Goal: Transaction & Acquisition: Purchase product/service

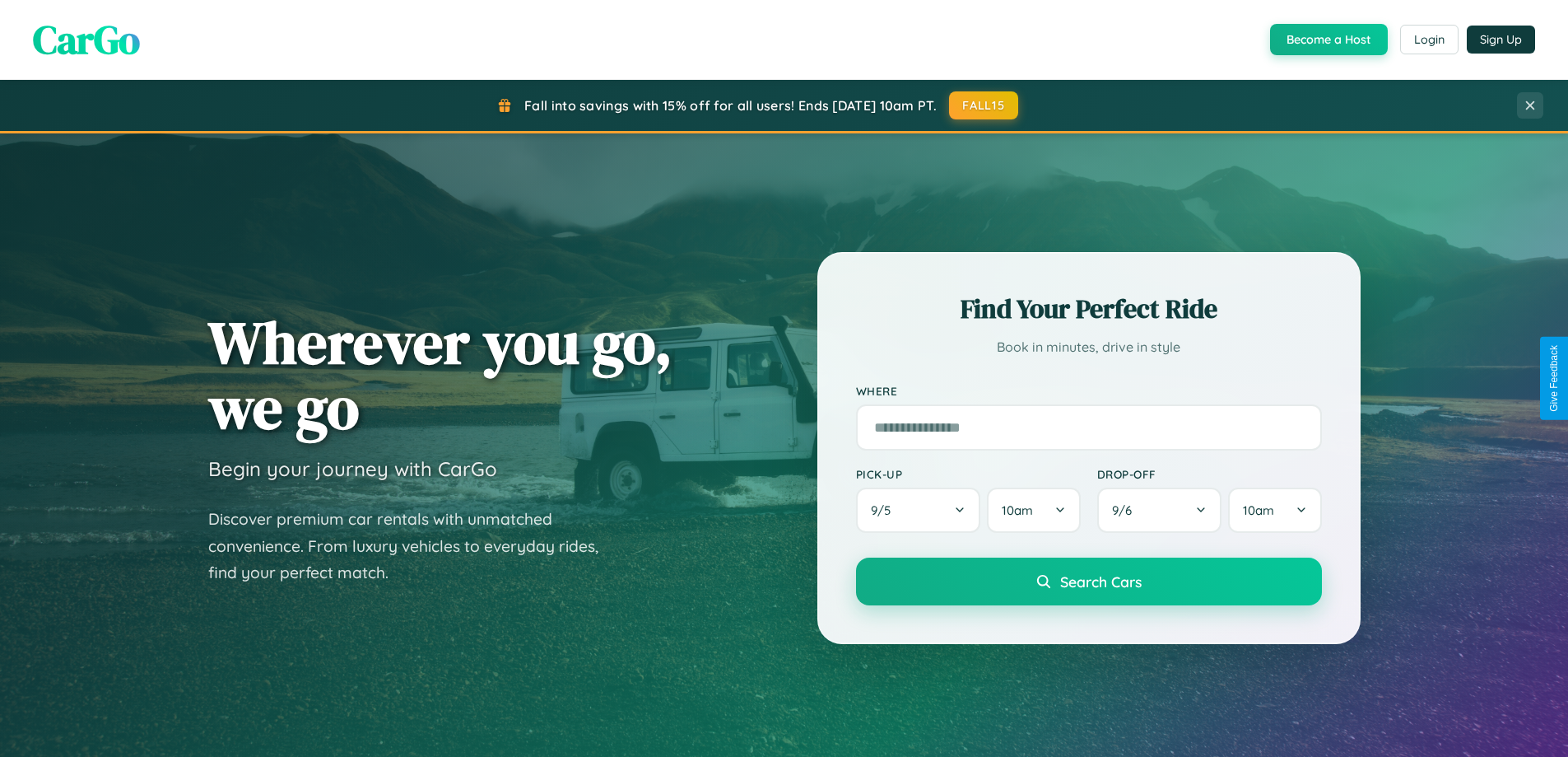
scroll to position [1133, 0]
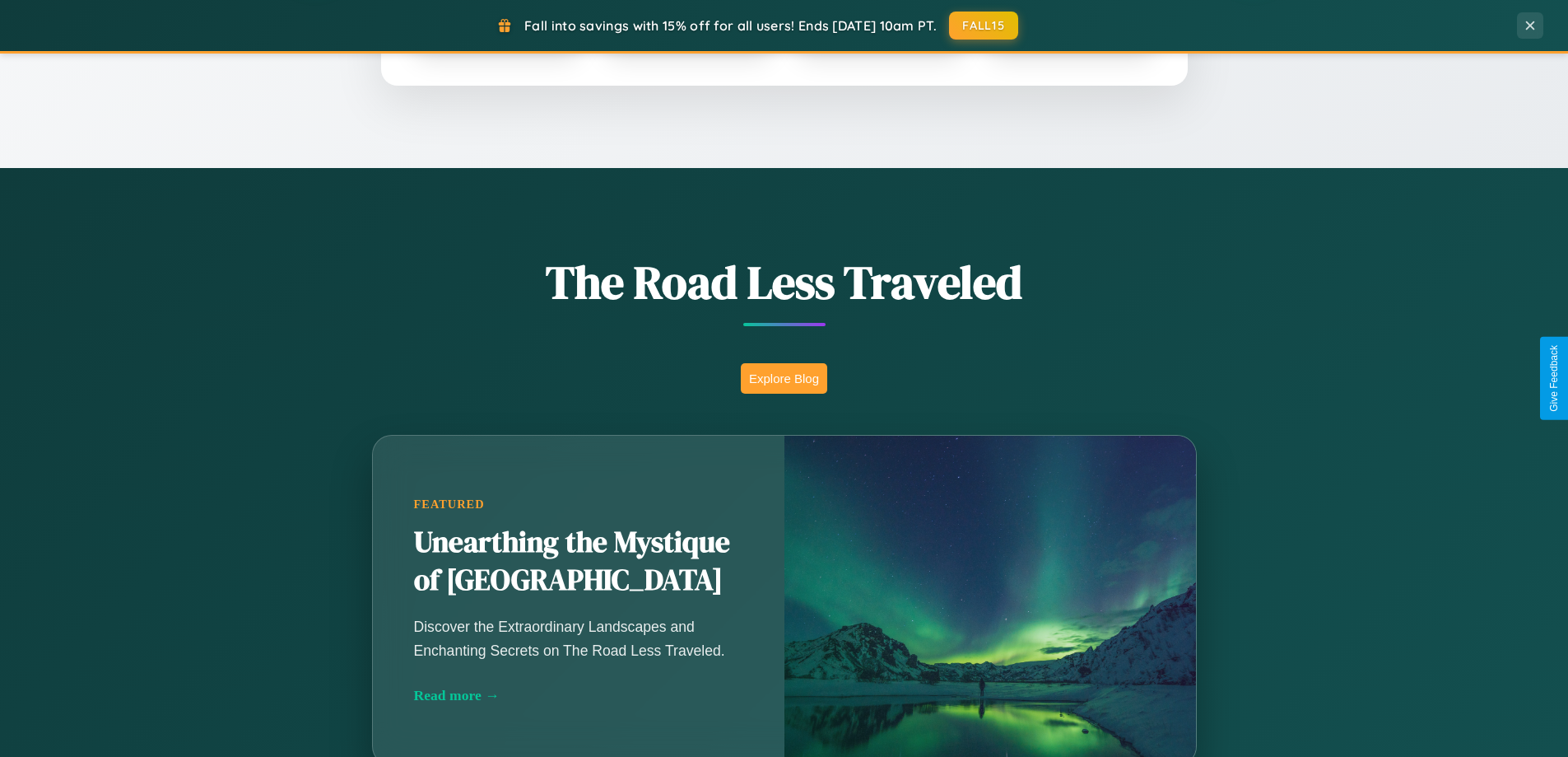
click at [784, 378] on button "Explore Blog" at bounding box center [784, 378] width 87 height 30
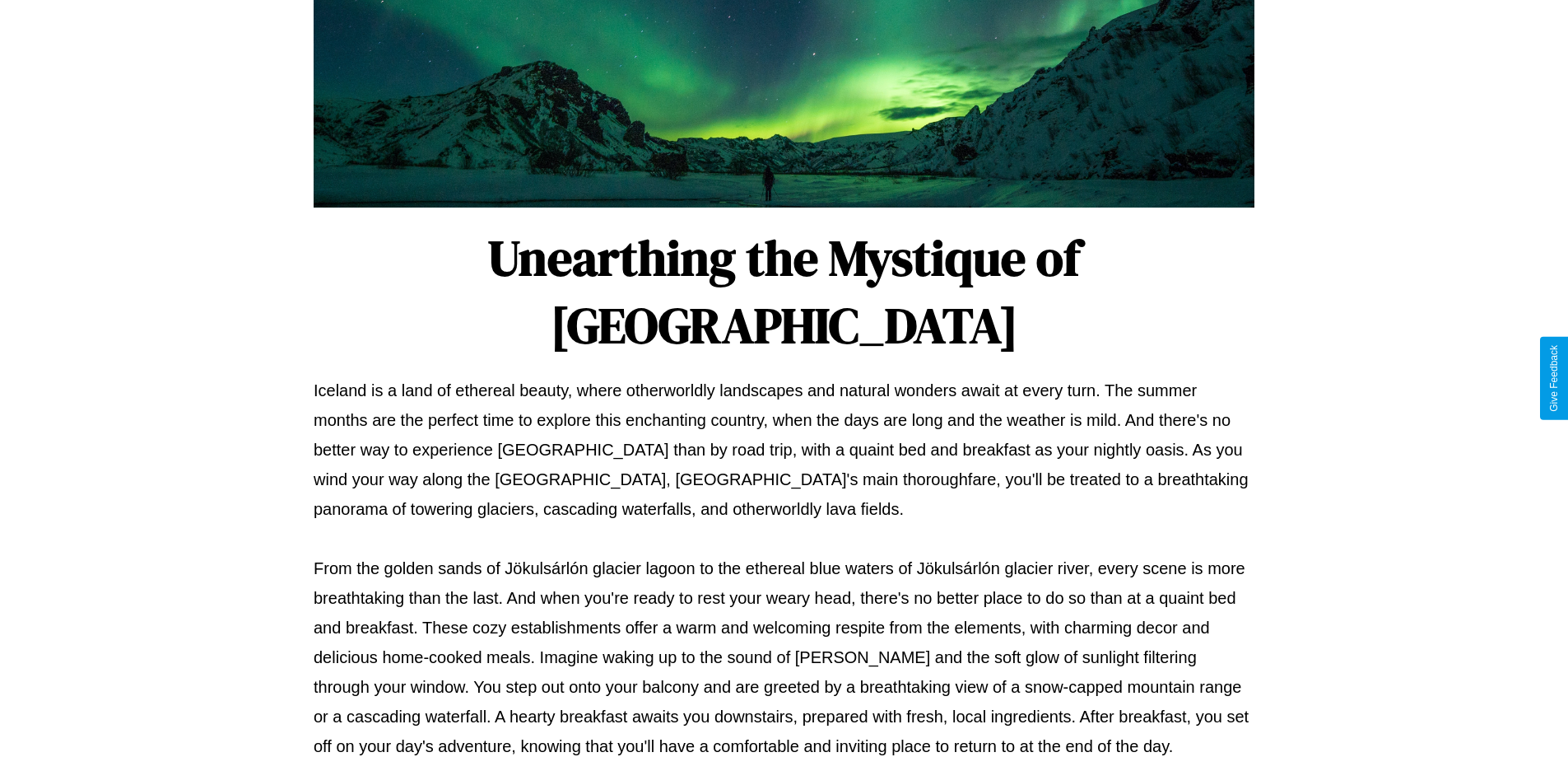
scroll to position [533, 0]
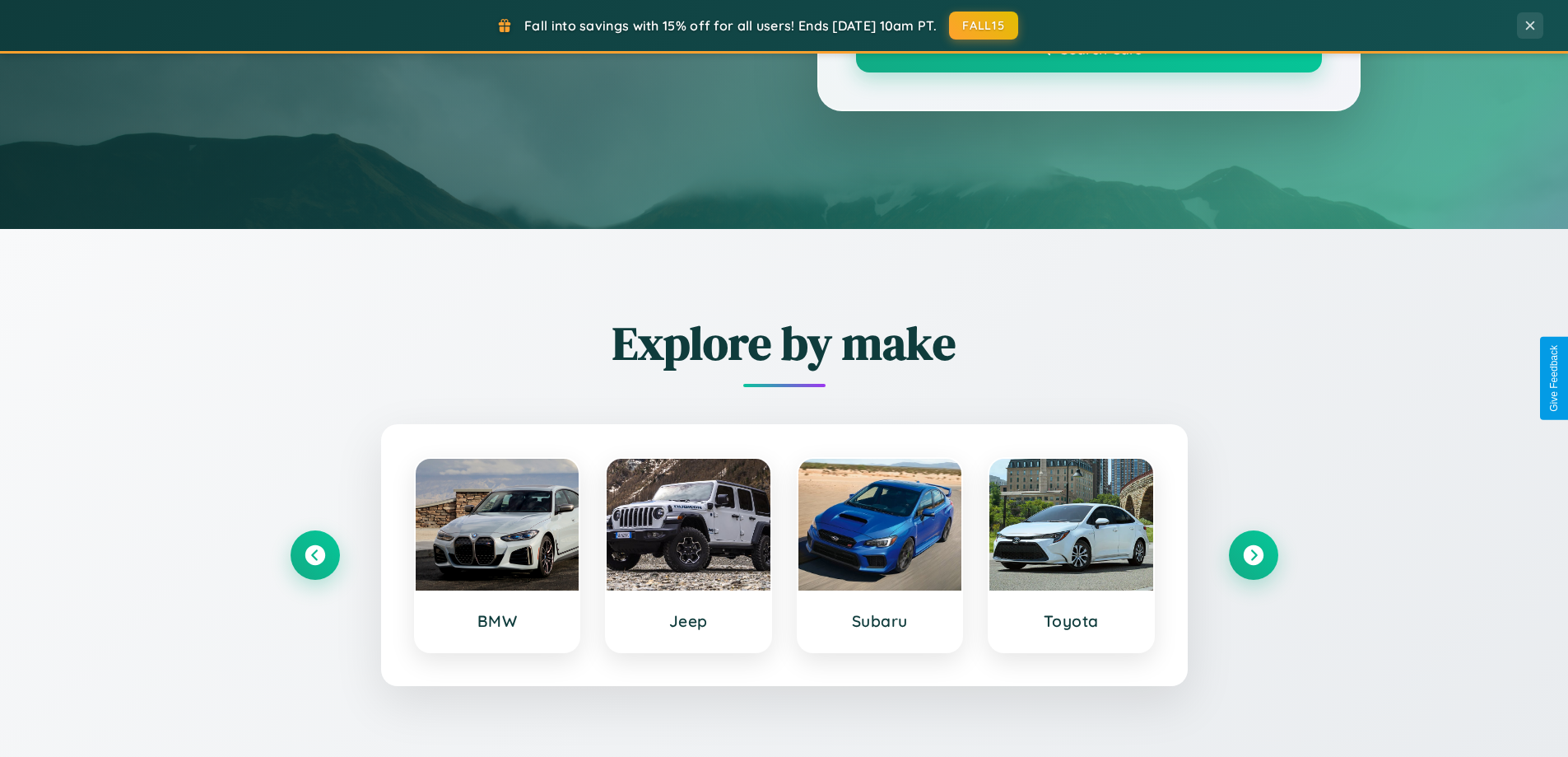
scroll to position [1133, 0]
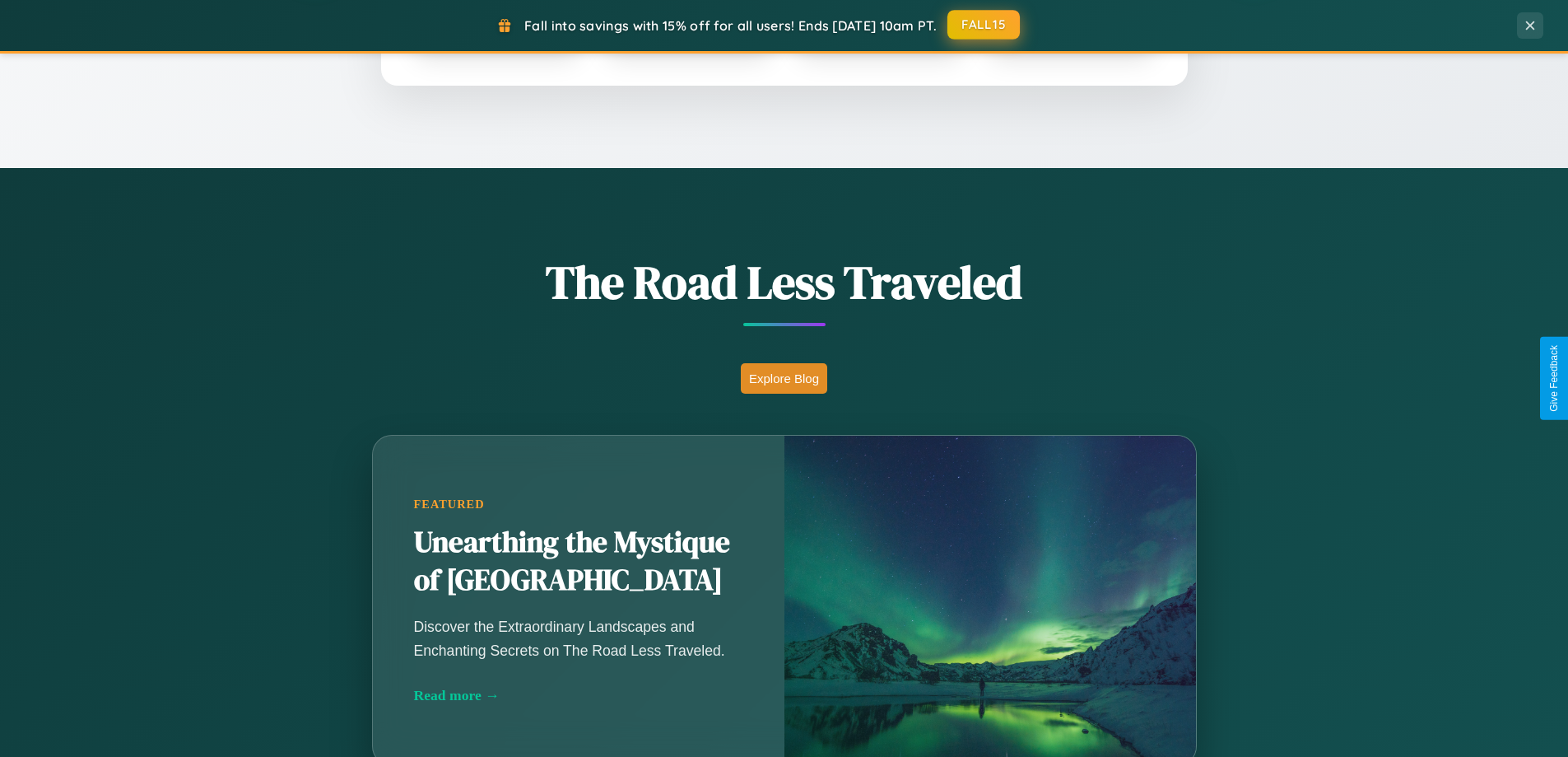
click at [984, 25] on button "FALL15" at bounding box center [984, 25] width 72 height 30
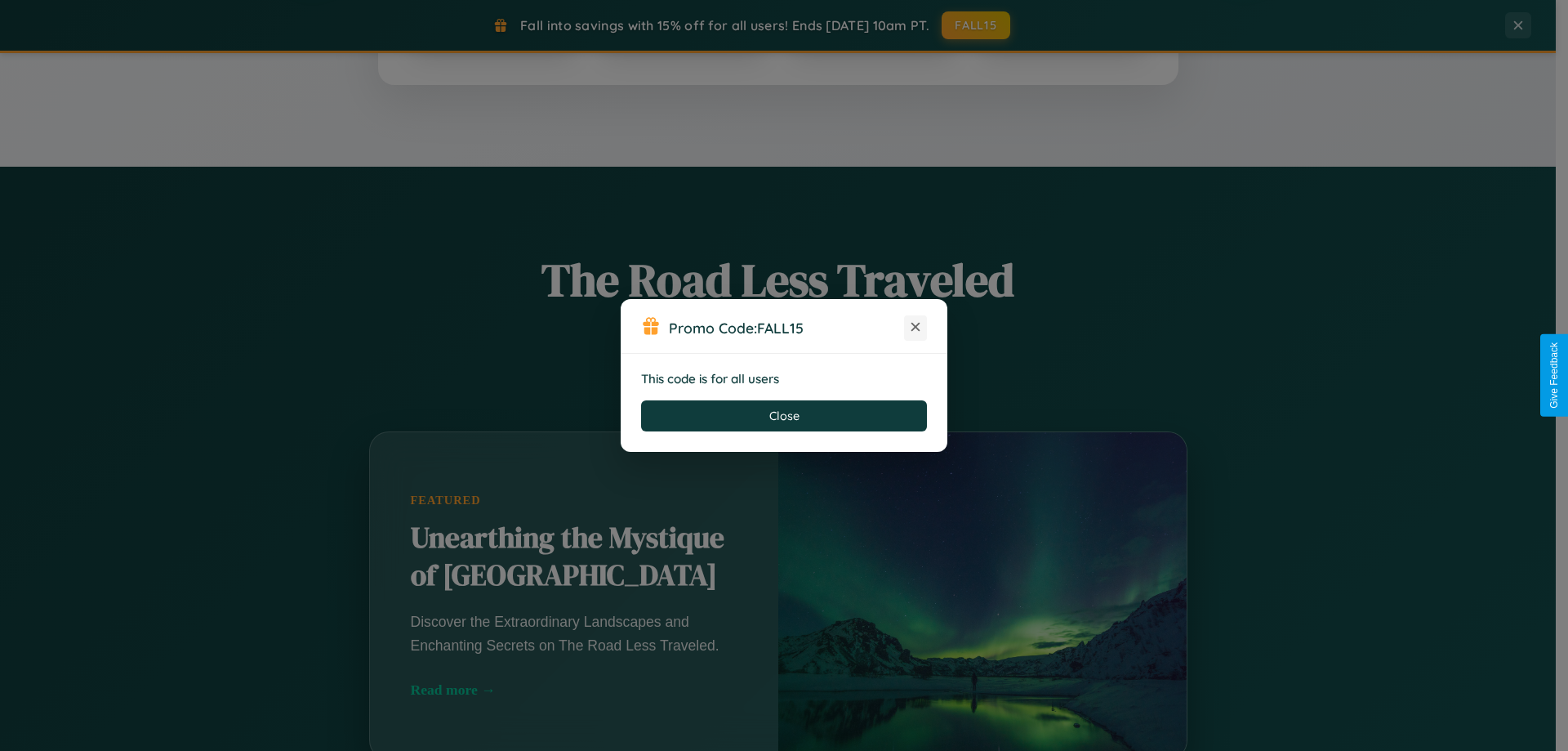
click at [915, 328] on icon at bounding box center [915, 326] width 16 height 16
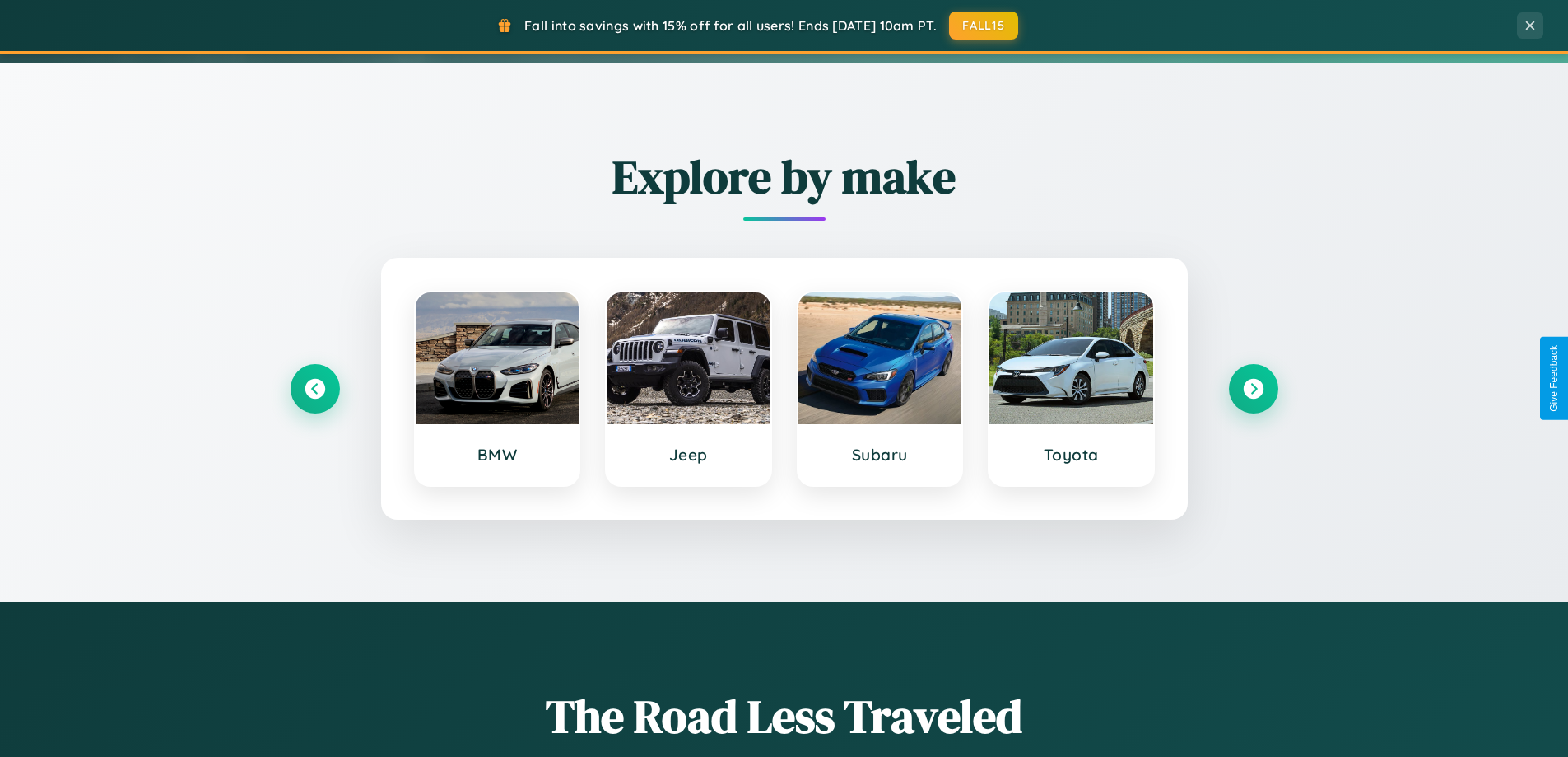
scroll to position [0, 0]
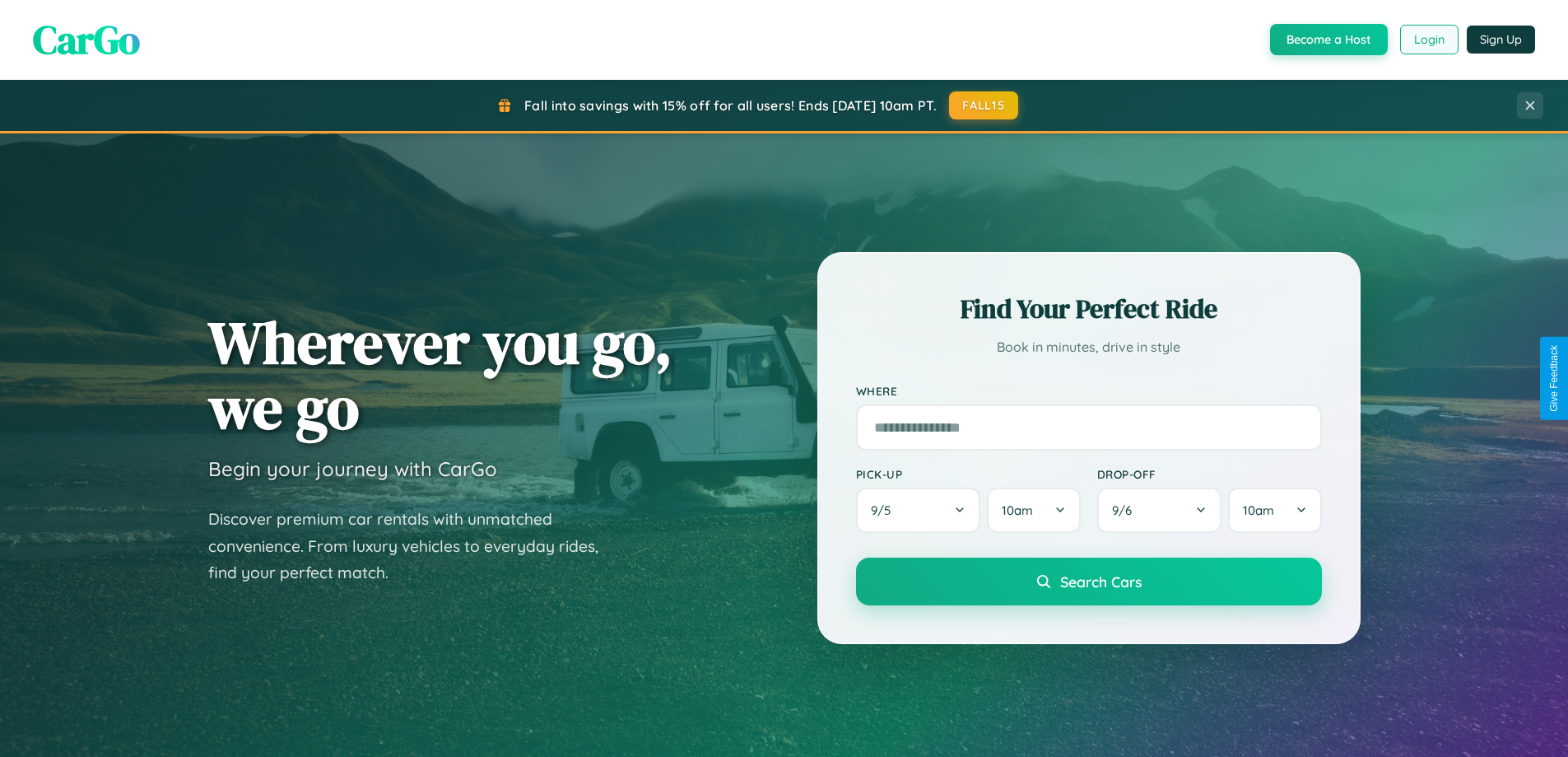
click at [1428, 39] on button "Login" at bounding box center [1430, 39] width 58 height 30
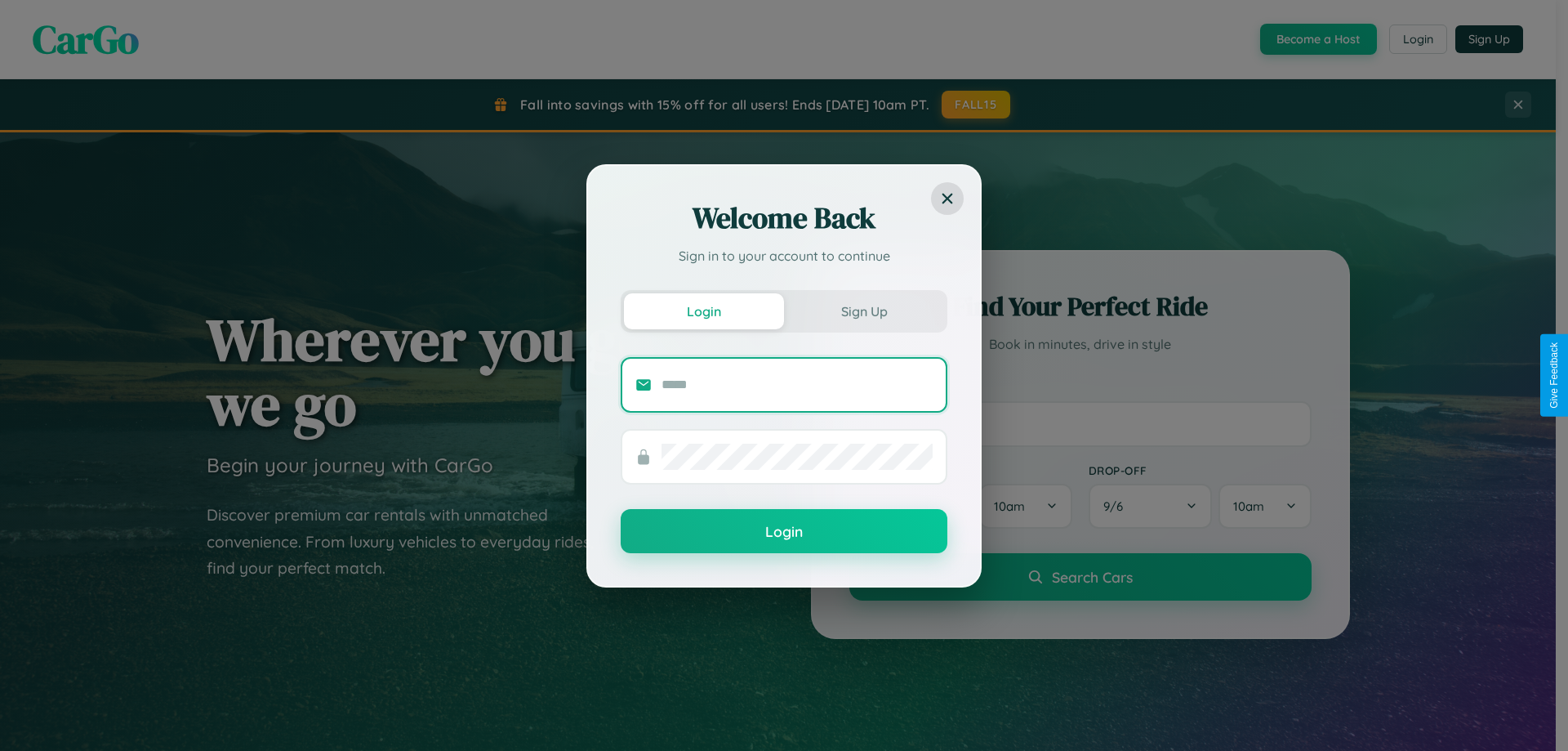
click at [797, 384] on input "text" at bounding box center [797, 384] width 271 height 26
type input "**********"
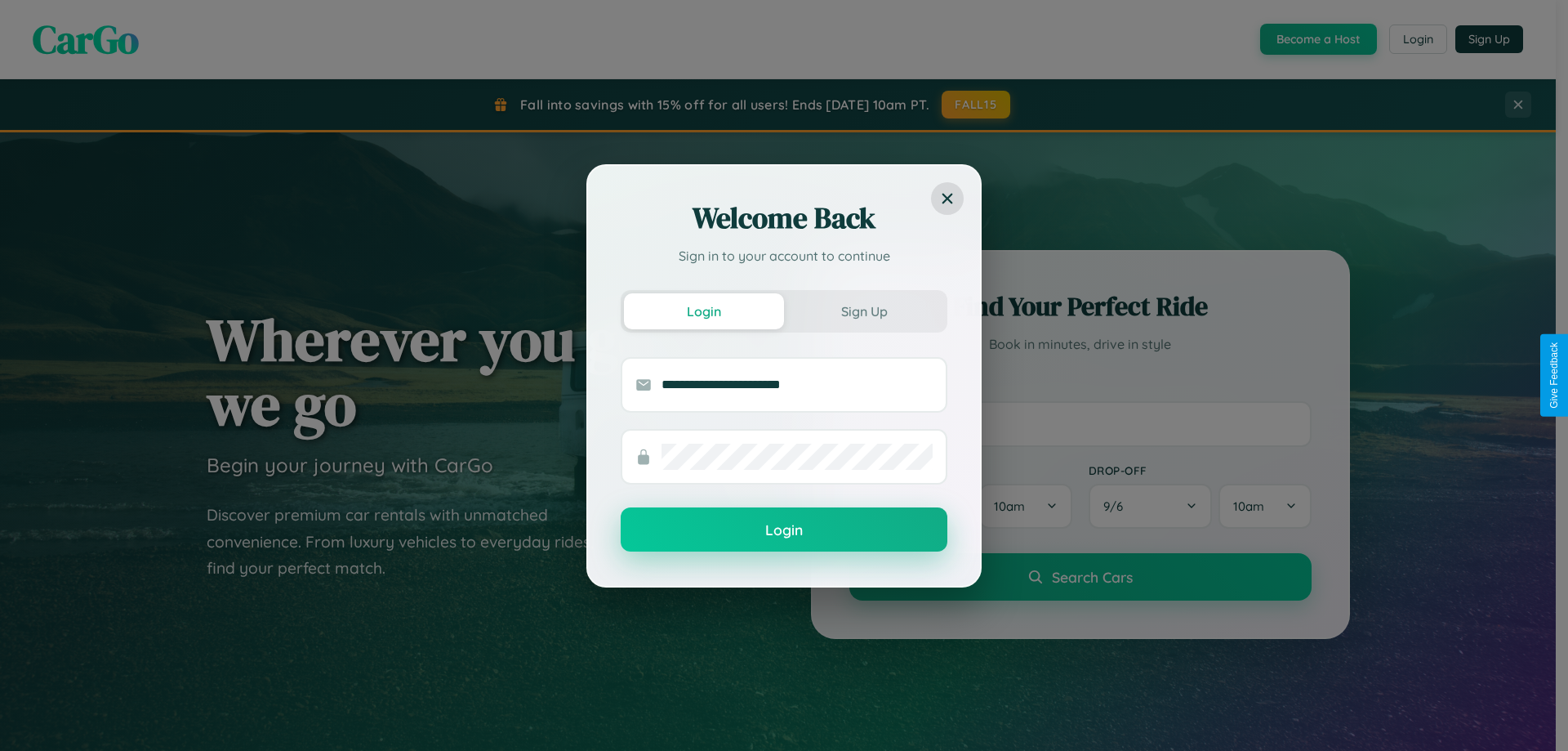
click at [784, 530] on button "Login" at bounding box center [784, 530] width 327 height 44
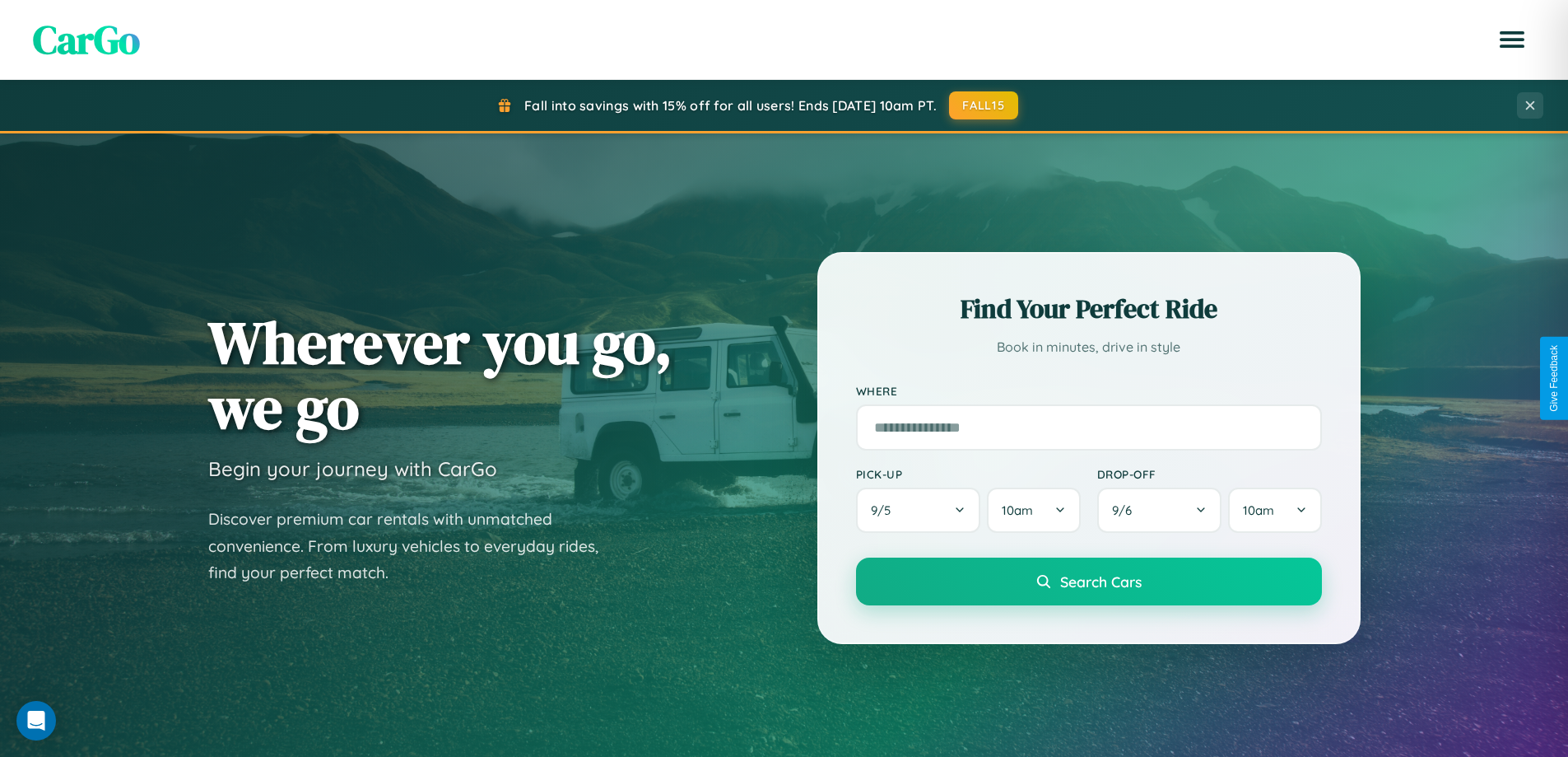
scroll to position [2645, 0]
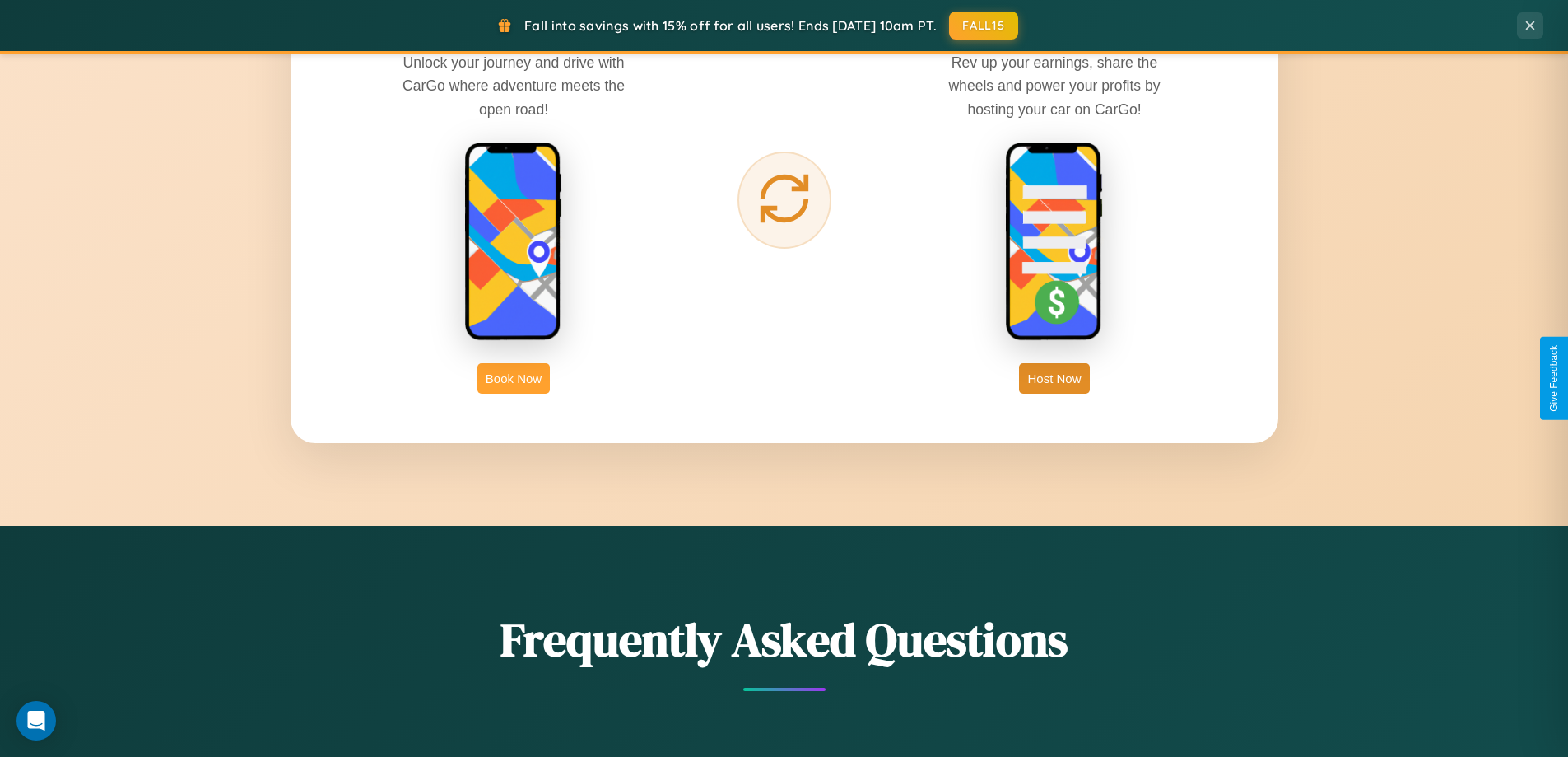
click at [514, 378] on button "Book Now" at bounding box center [513, 378] width 72 height 30
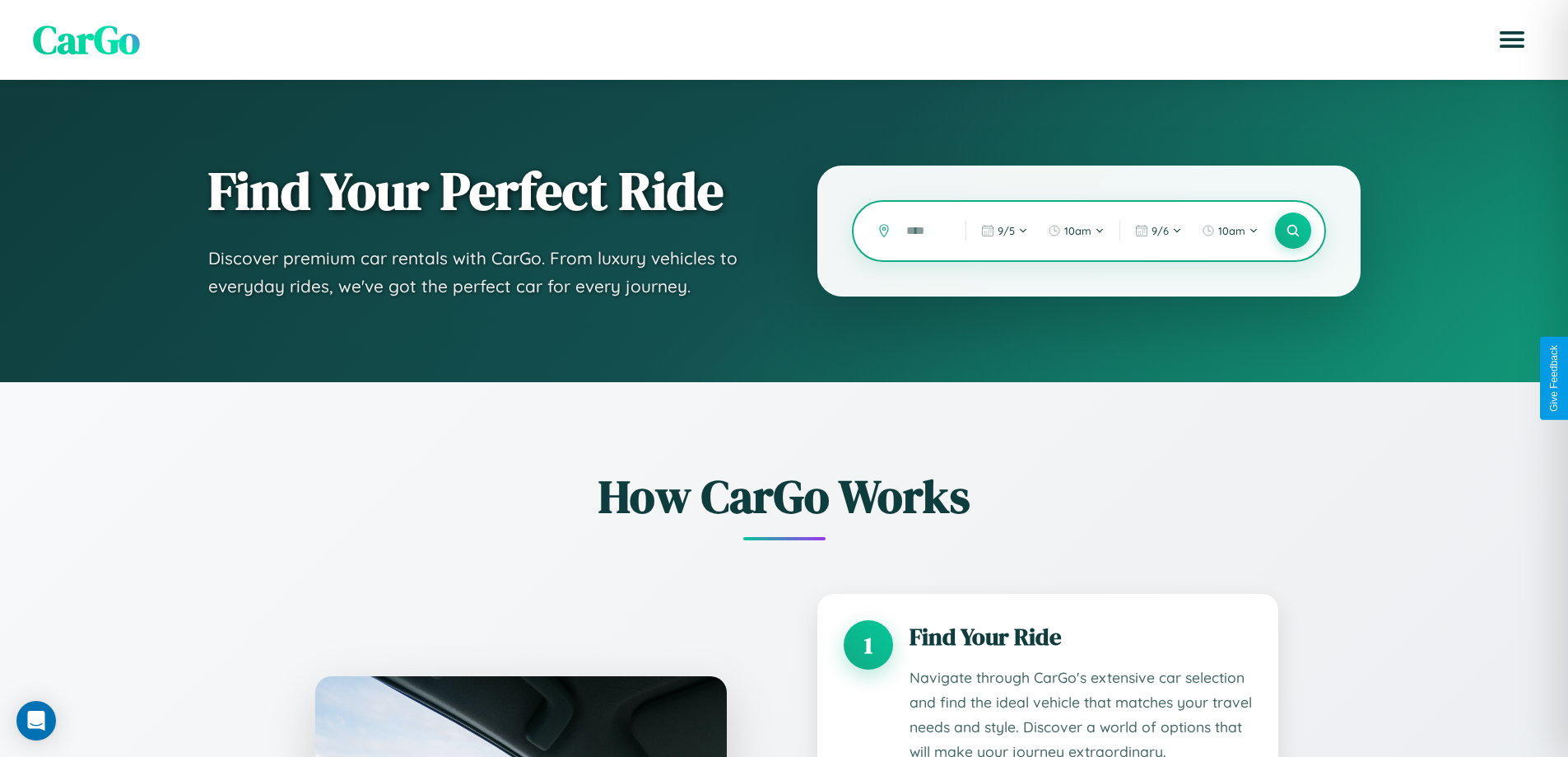
click at [923, 231] on input "text" at bounding box center [923, 231] width 51 height 29
type input "******"
click at [1293, 231] on icon at bounding box center [1293, 231] width 15 height 15
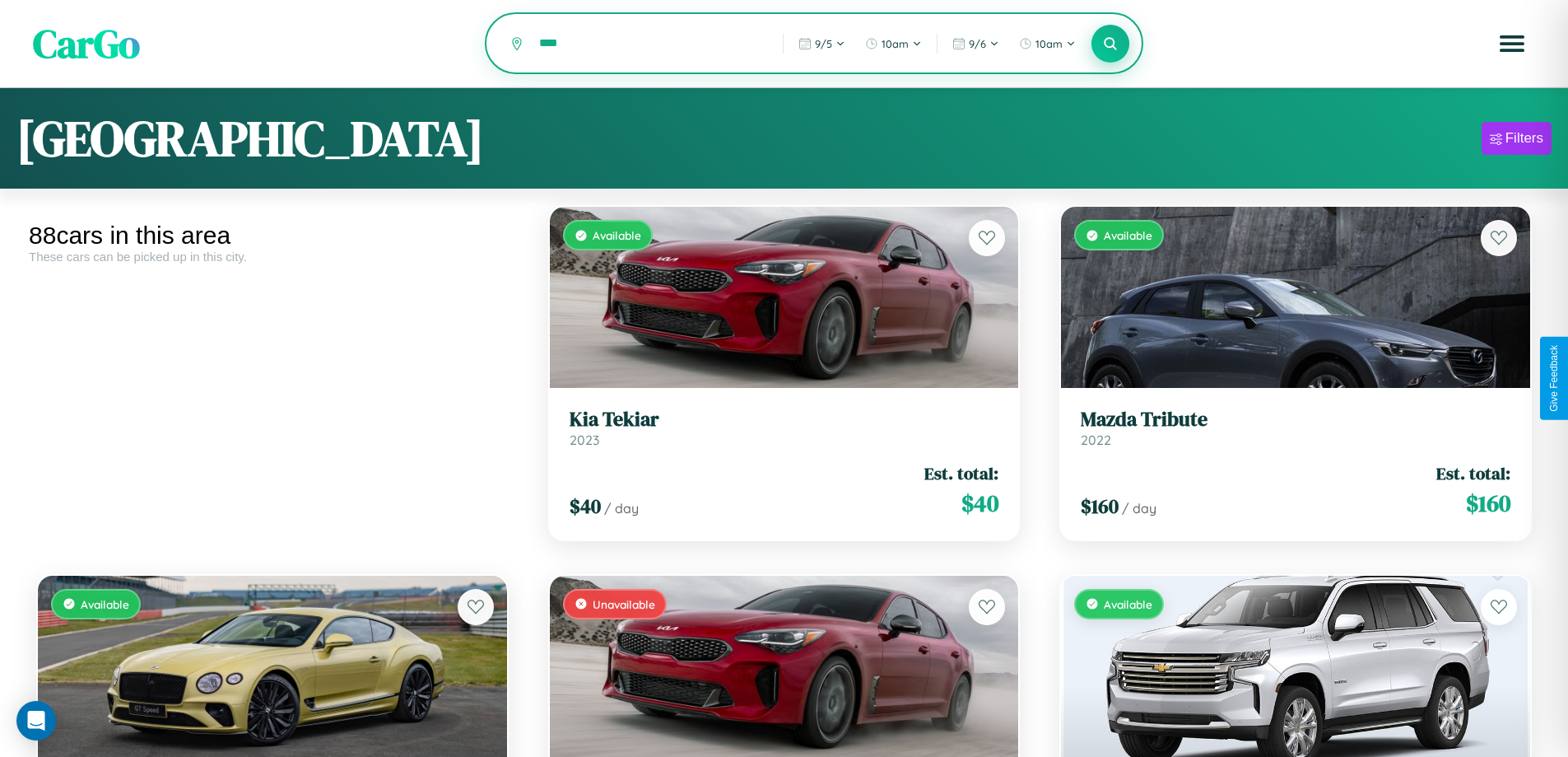
type input "****"
click at [1111, 45] on icon at bounding box center [1111, 43] width 15 height 15
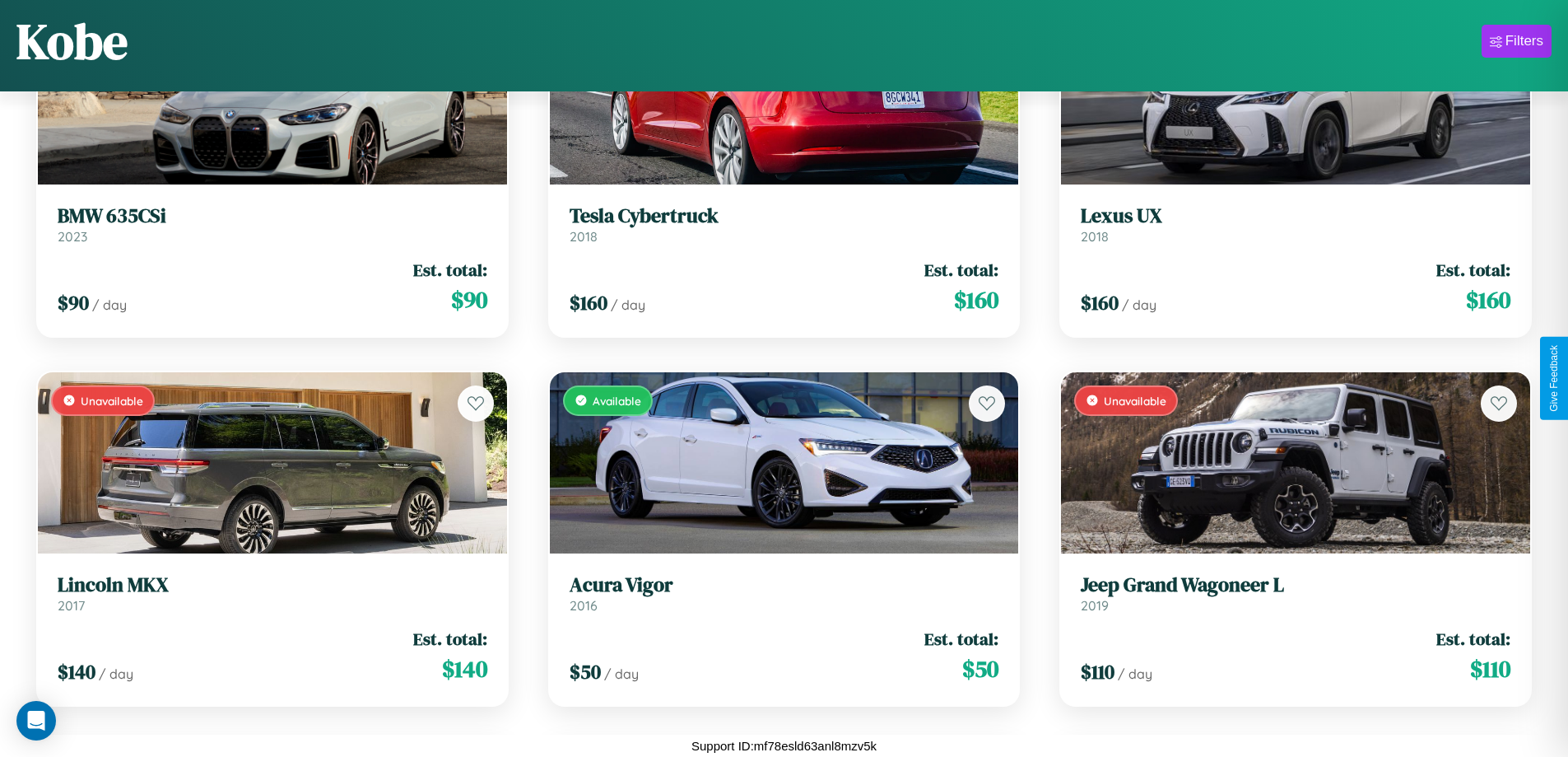
scroll to position [4656, 0]
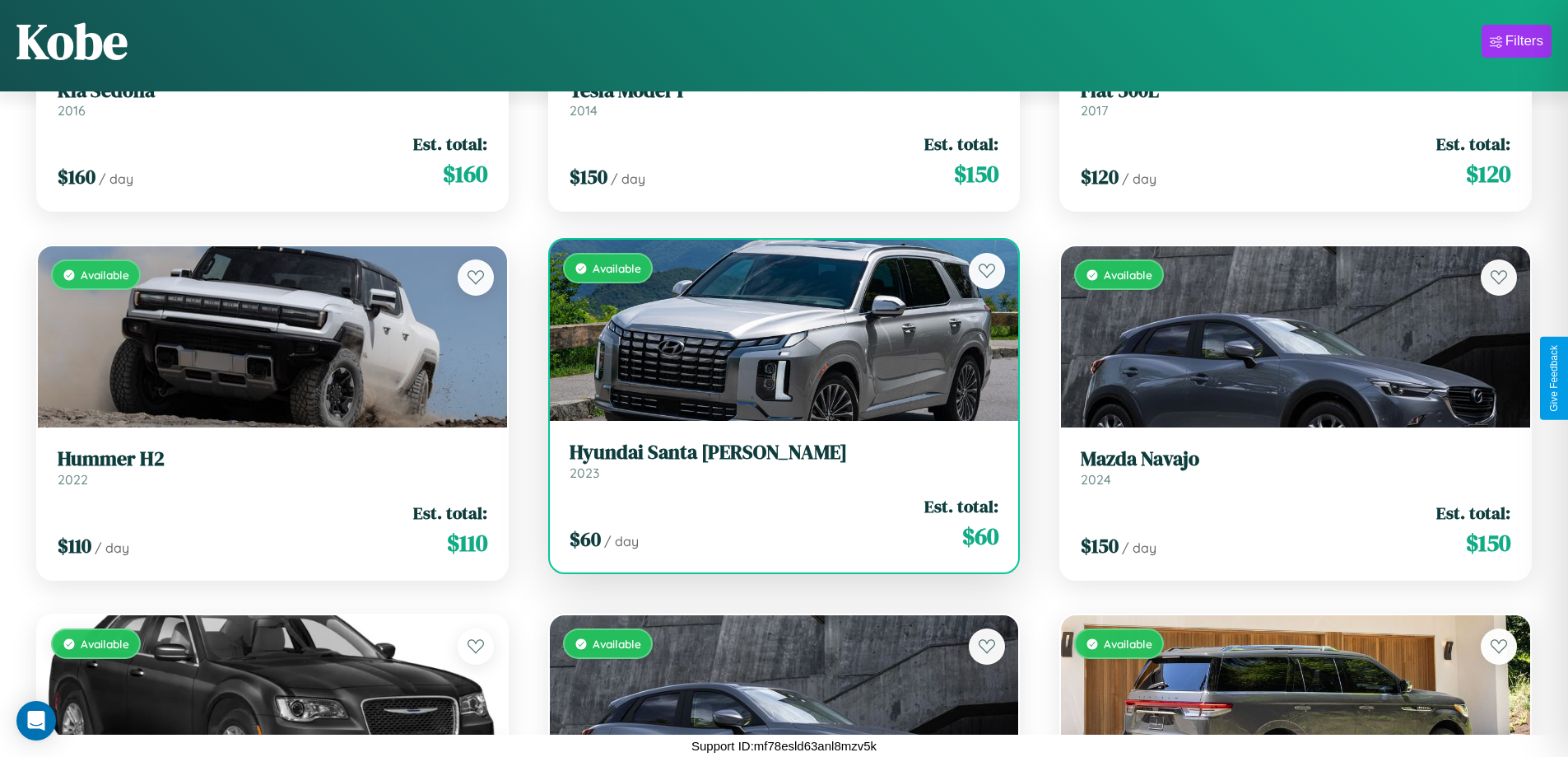
click at [778, 467] on link "Hyundai Santa Cruz 2023" at bounding box center [784, 460] width 430 height 40
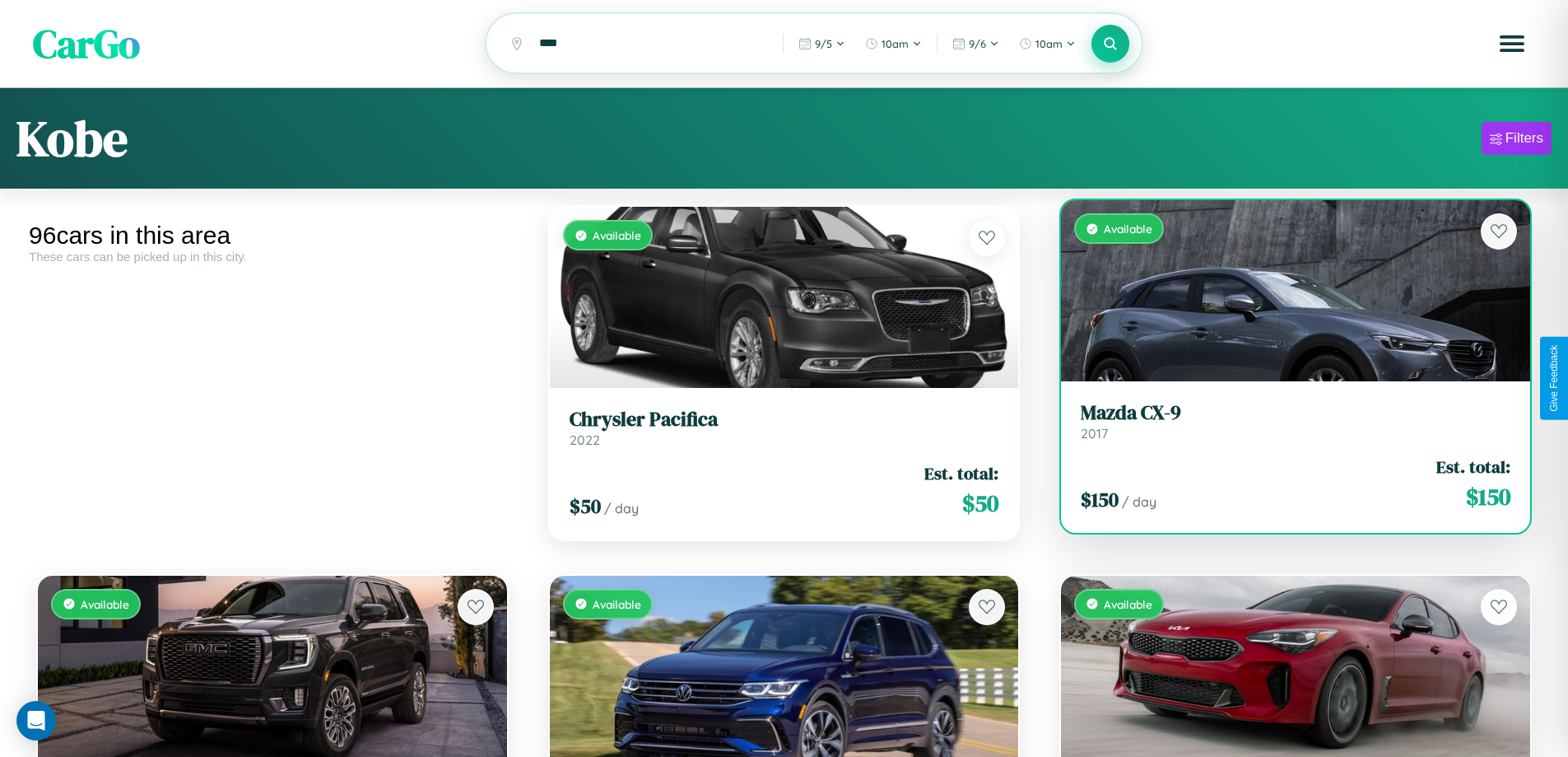
click at [1285, 294] on div "Available" at bounding box center [1296, 290] width 469 height 181
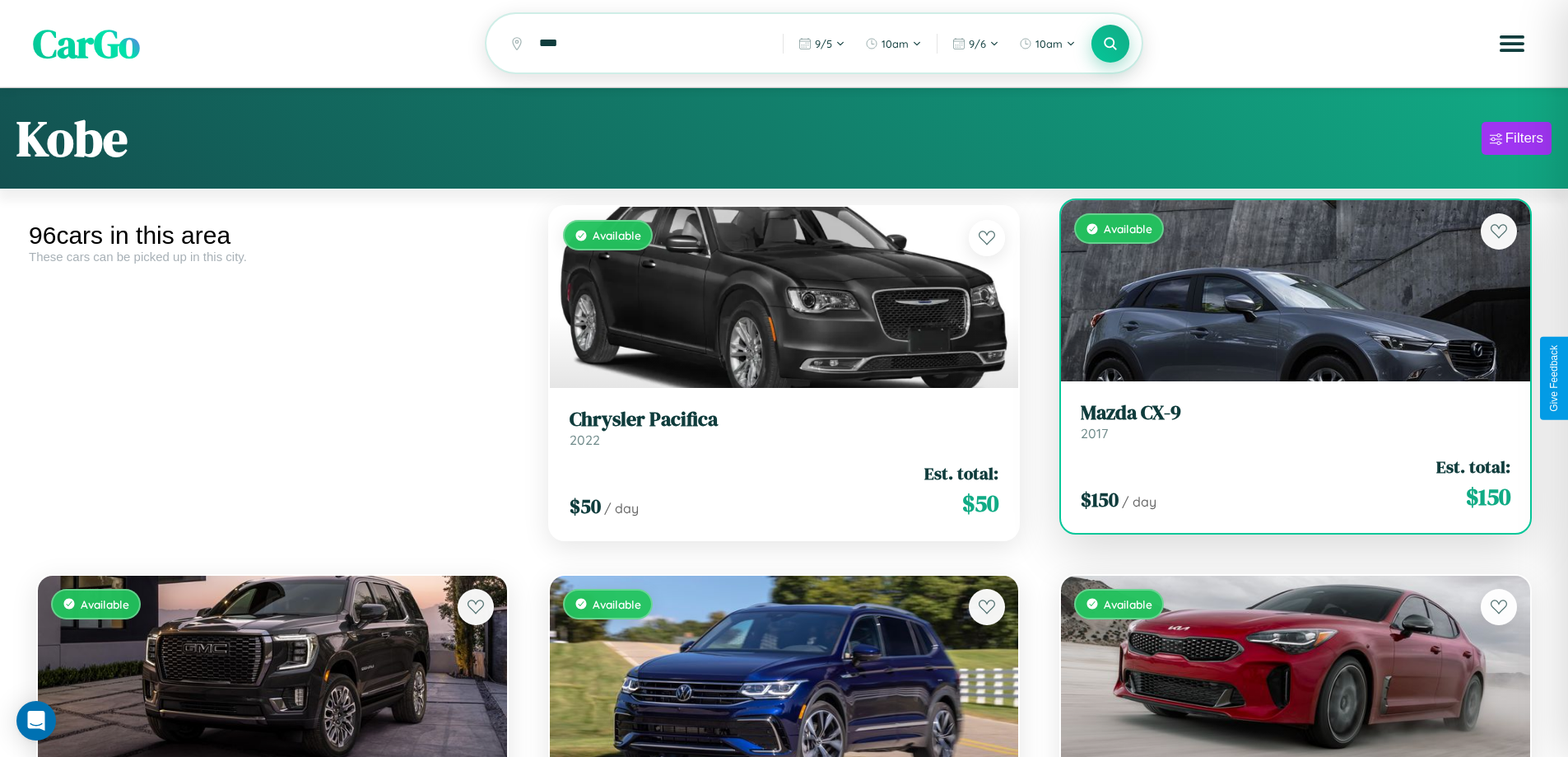
click at [1285, 294] on div "Available" at bounding box center [1296, 290] width 469 height 181
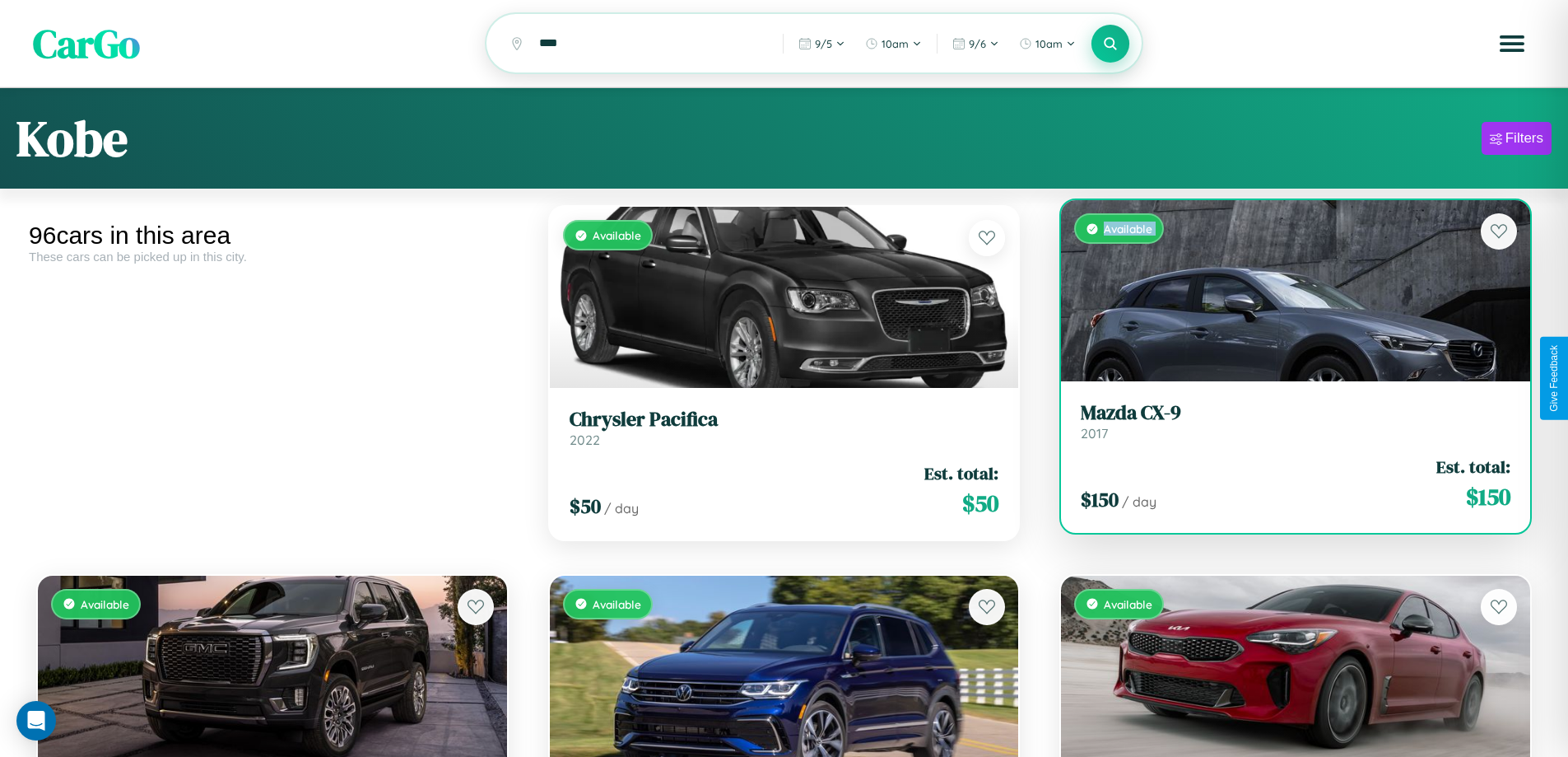
click at [1285, 294] on div "Available" at bounding box center [1296, 290] width 469 height 181
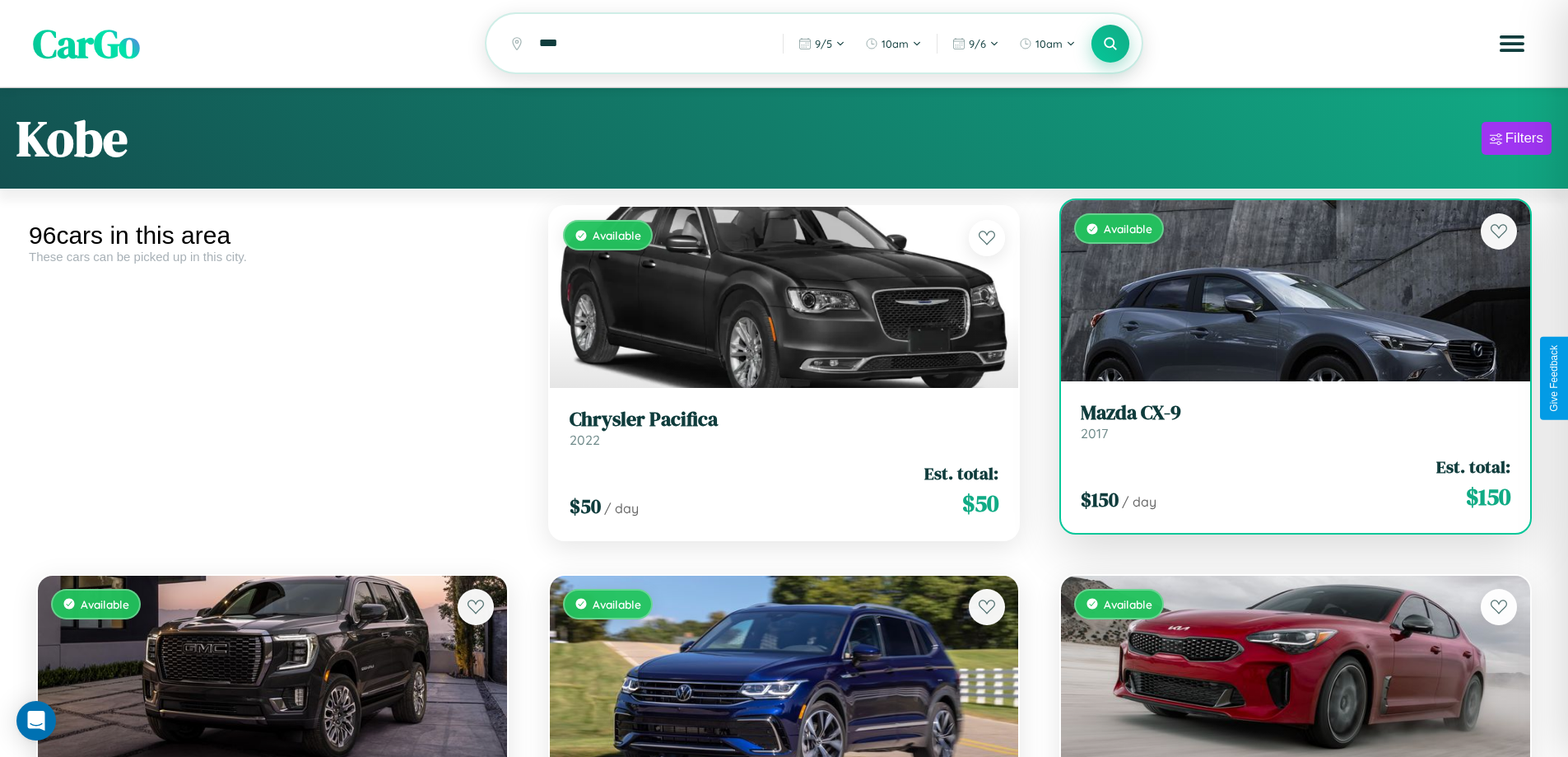
click at [1285, 294] on div "Available" at bounding box center [1296, 290] width 469 height 181
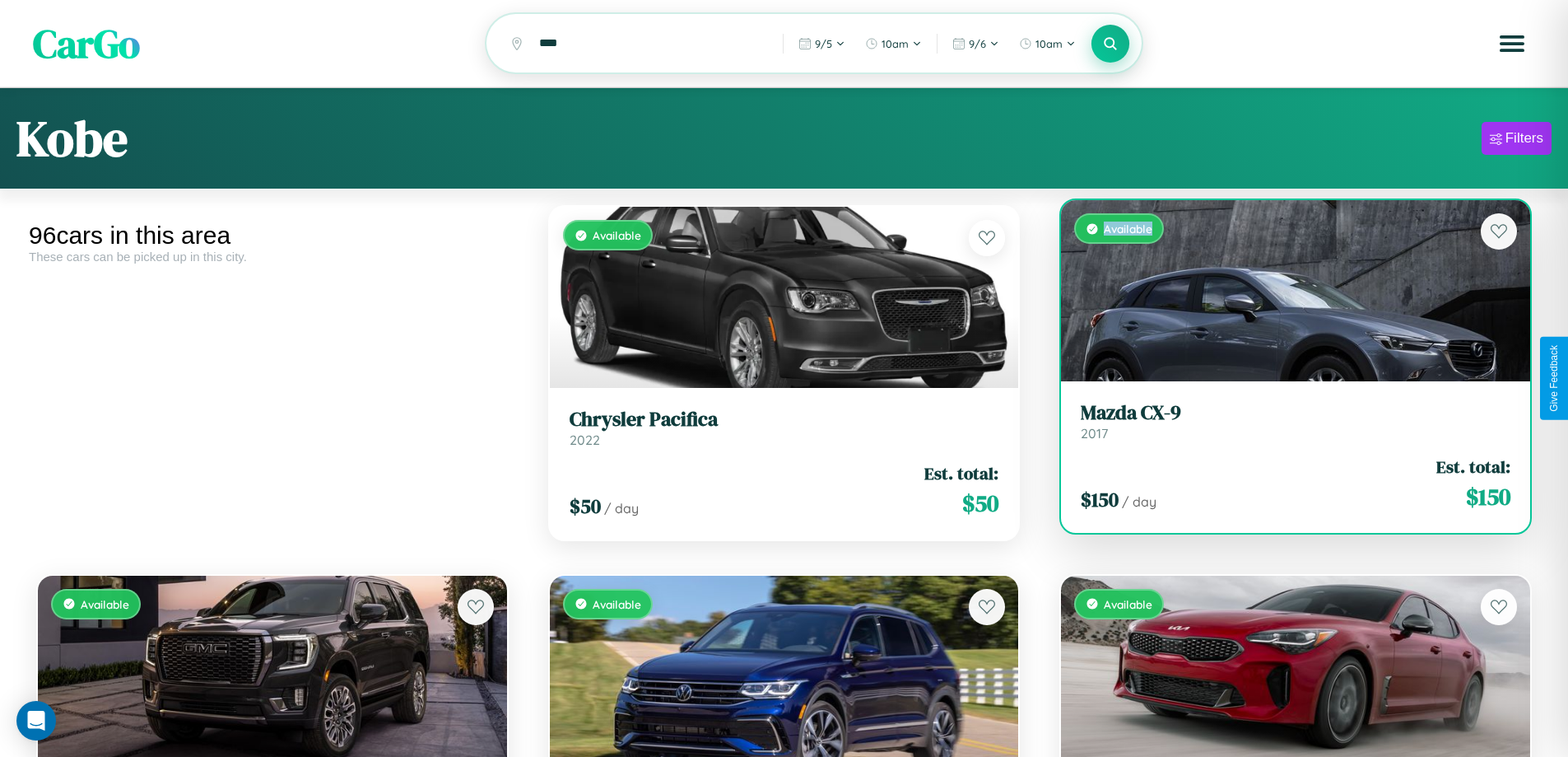
click at [1285, 294] on div "Available" at bounding box center [1296, 290] width 469 height 181
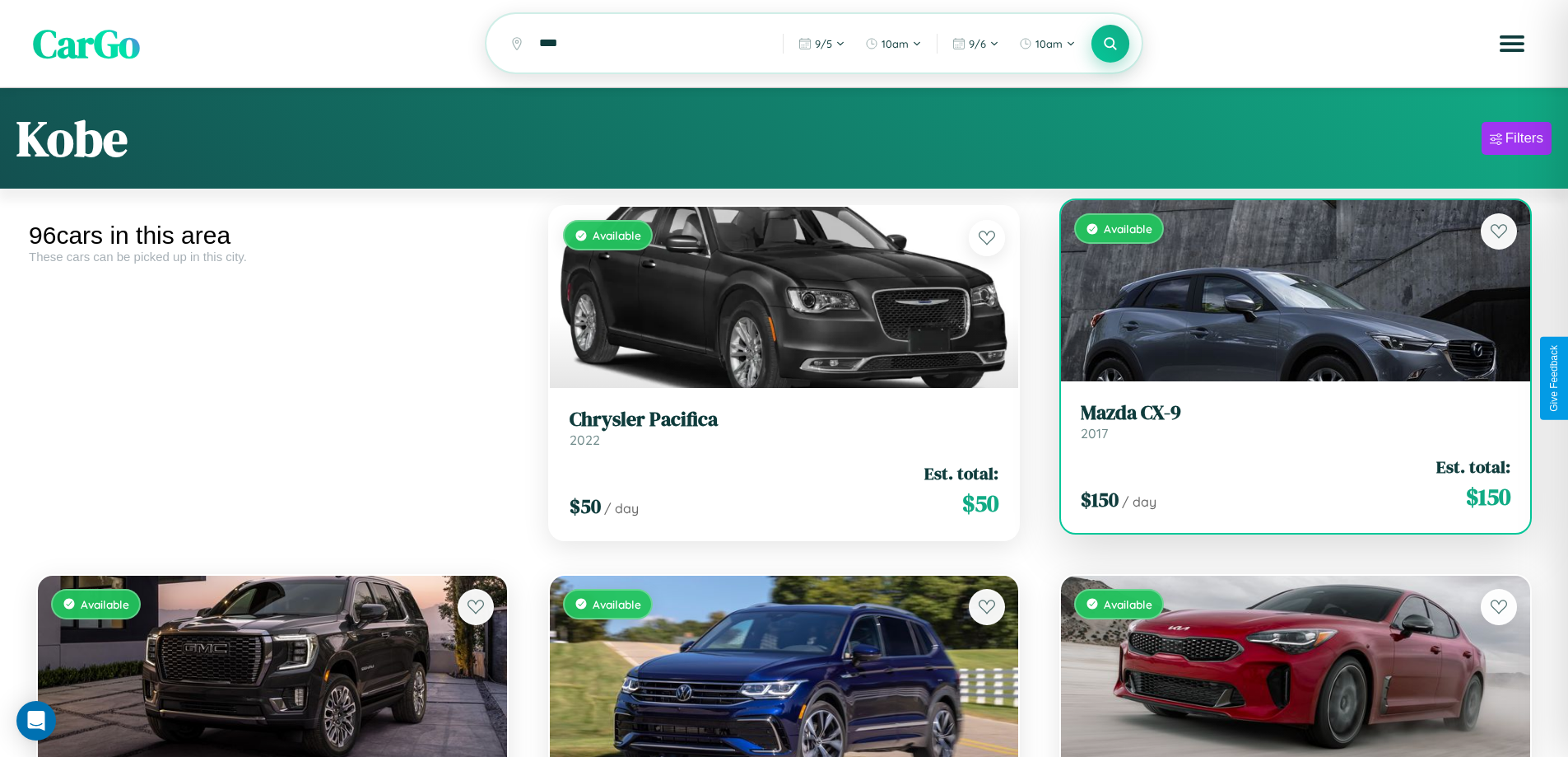
click at [1285, 423] on h3 "Mazda CX-9" at bounding box center [1296, 413] width 430 height 24
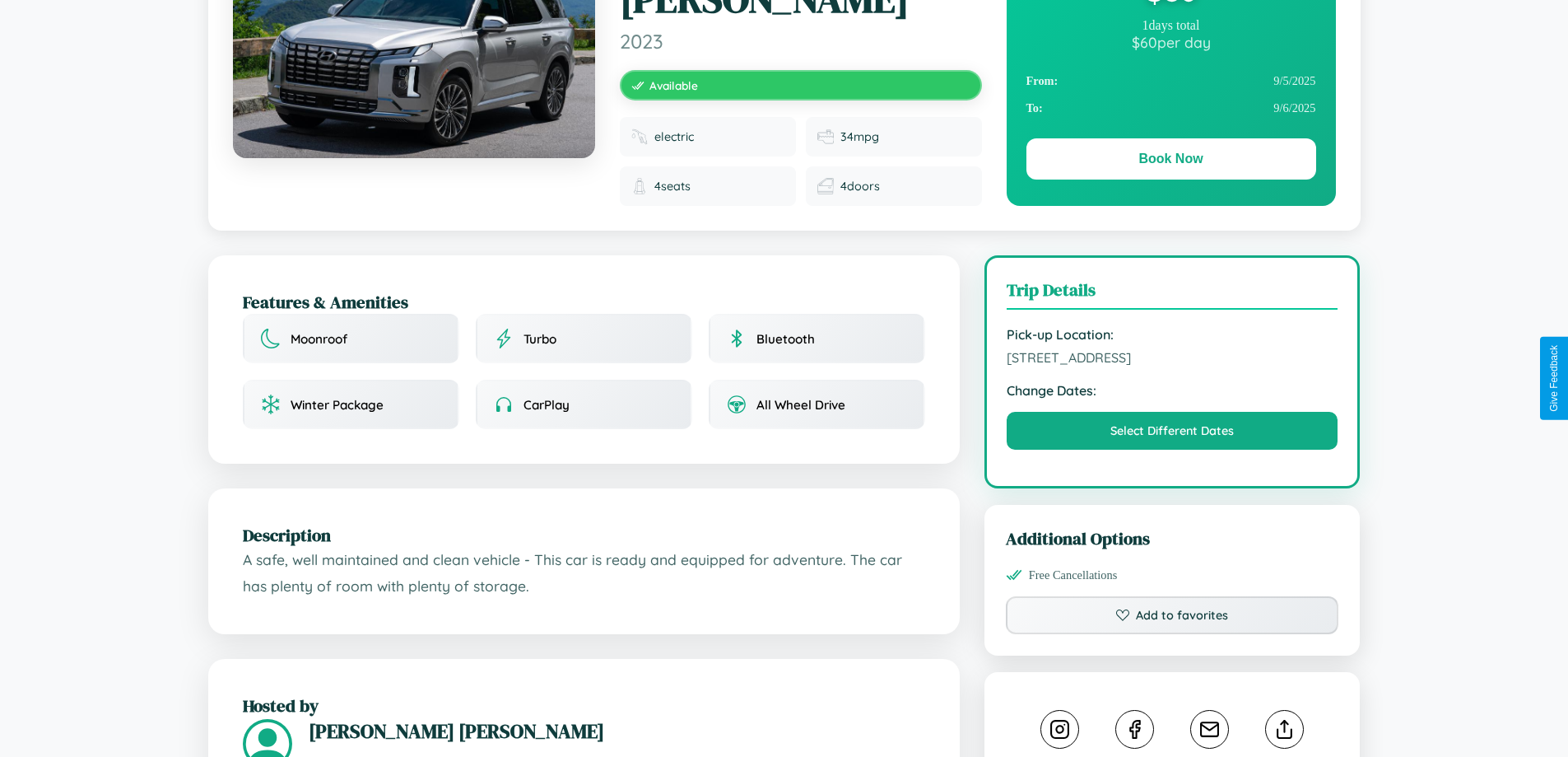
scroll to position [427, 0]
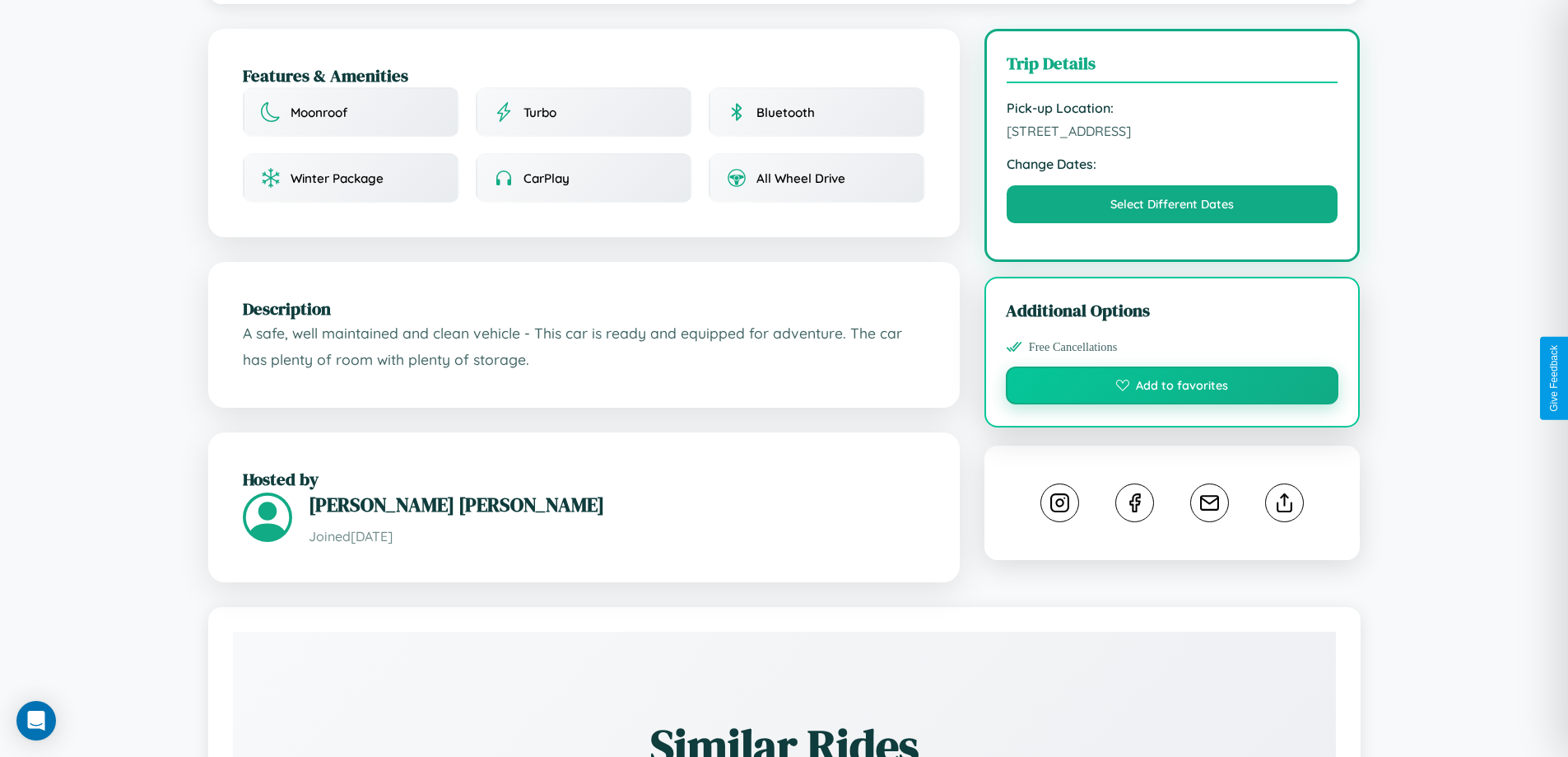
click at [1172, 374] on button "Add to favorites" at bounding box center [1172, 385] width 334 height 38
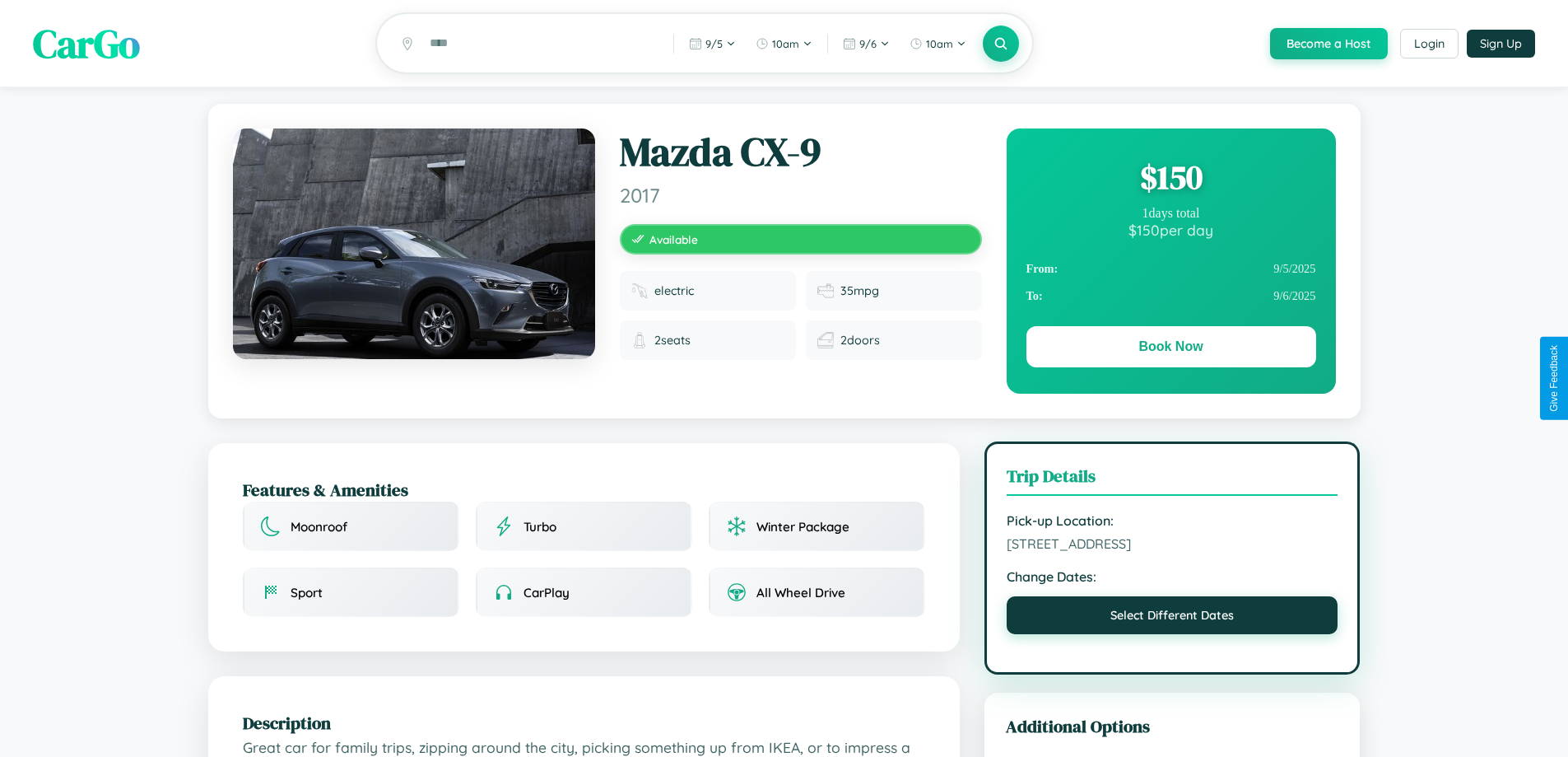
click at [1172, 620] on button "Select Different Dates" at bounding box center [1172, 615] width 332 height 38
select select "*"
select select "****"
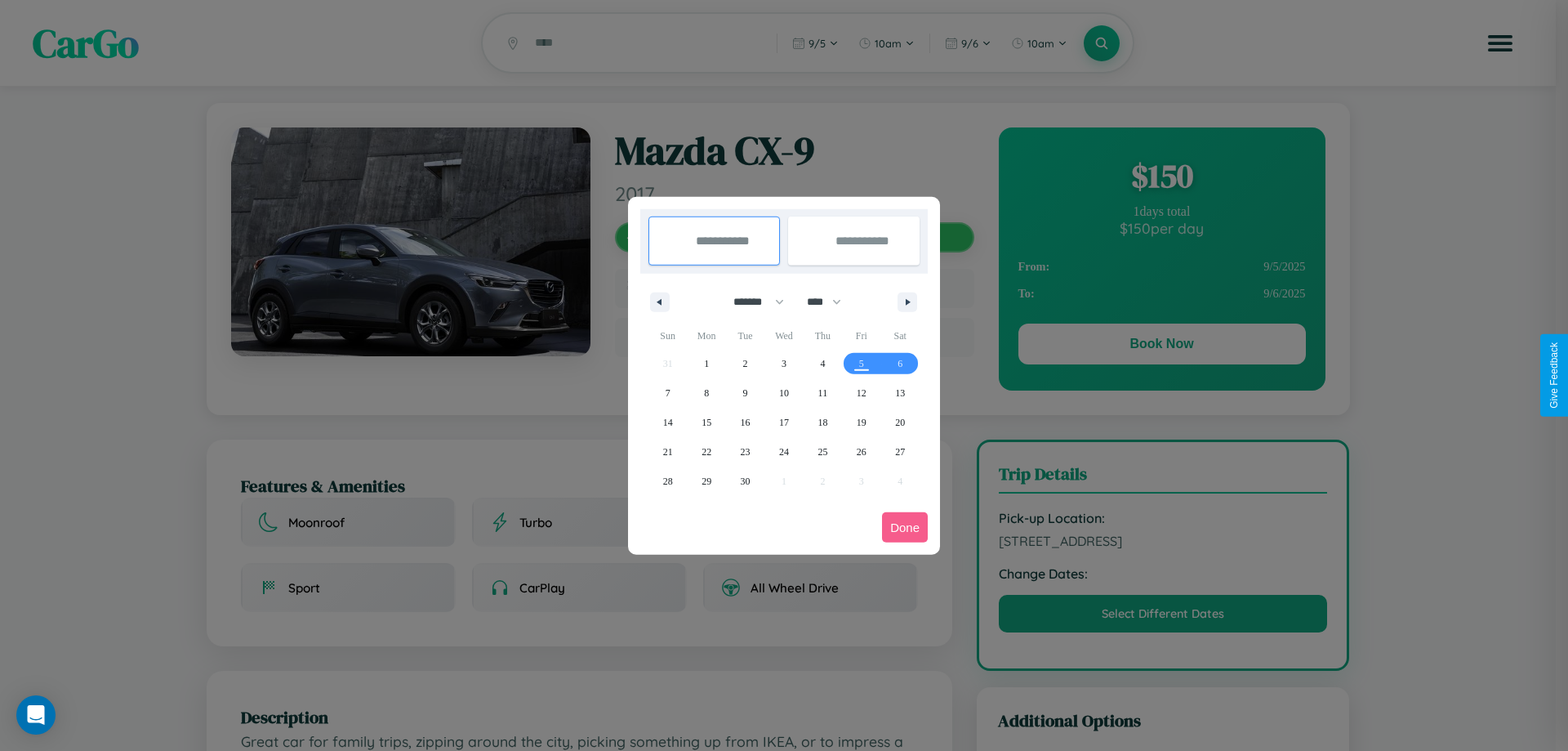
drag, startPoint x: 752, startPoint y: 301, endPoint x: 784, endPoint y: 328, distance: 41.9
click at [752, 301] on select "******* ******** ***** ***** *** **** **** ****** ********* ******* ******** **…" at bounding box center [756, 302] width 70 height 27
select select "*"
click at [832, 301] on select "**** **** **** **** **** **** **** **** **** **** **** **** **** **** **** ****…" at bounding box center [823, 302] width 49 height 27
select select "****"
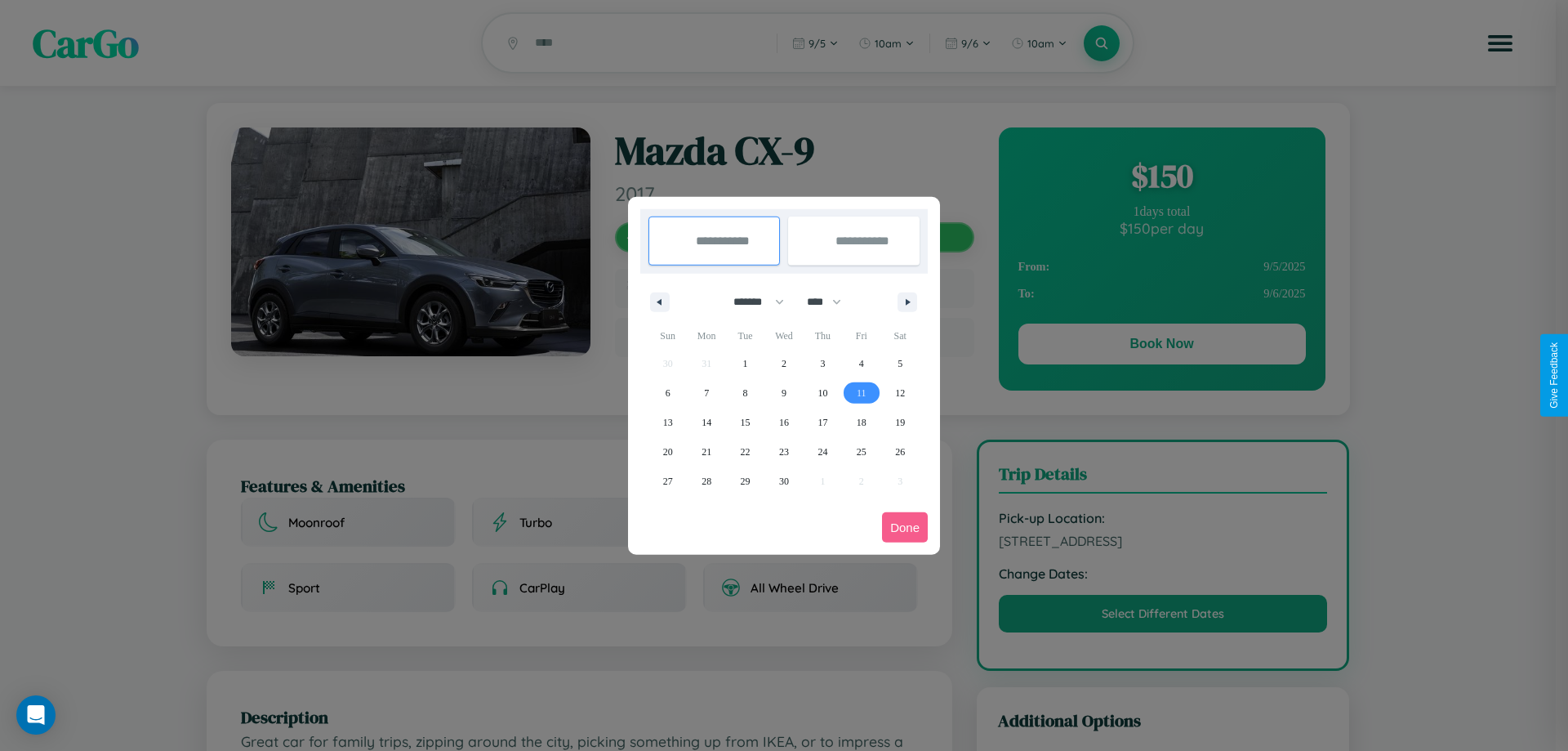
click at [861, 392] on span "11" at bounding box center [861, 393] width 10 height 30
type input "**********"
click at [707, 451] on span "21" at bounding box center [707, 451] width 10 height 30
type input "**********"
click at [905, 527] on button "Done" at bounding box center [905, 526] width 46 height 30
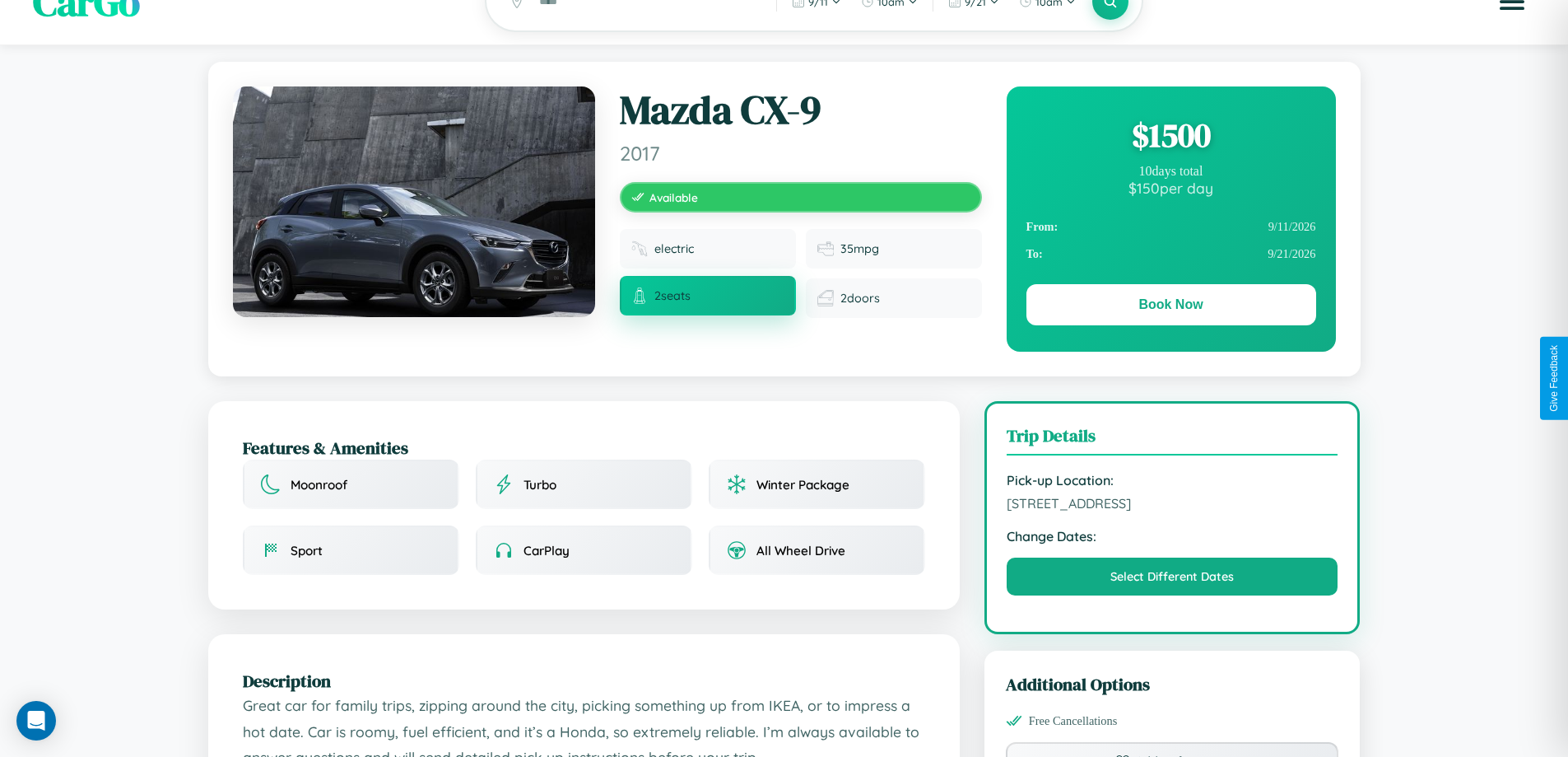
scroll to position [541, 0]
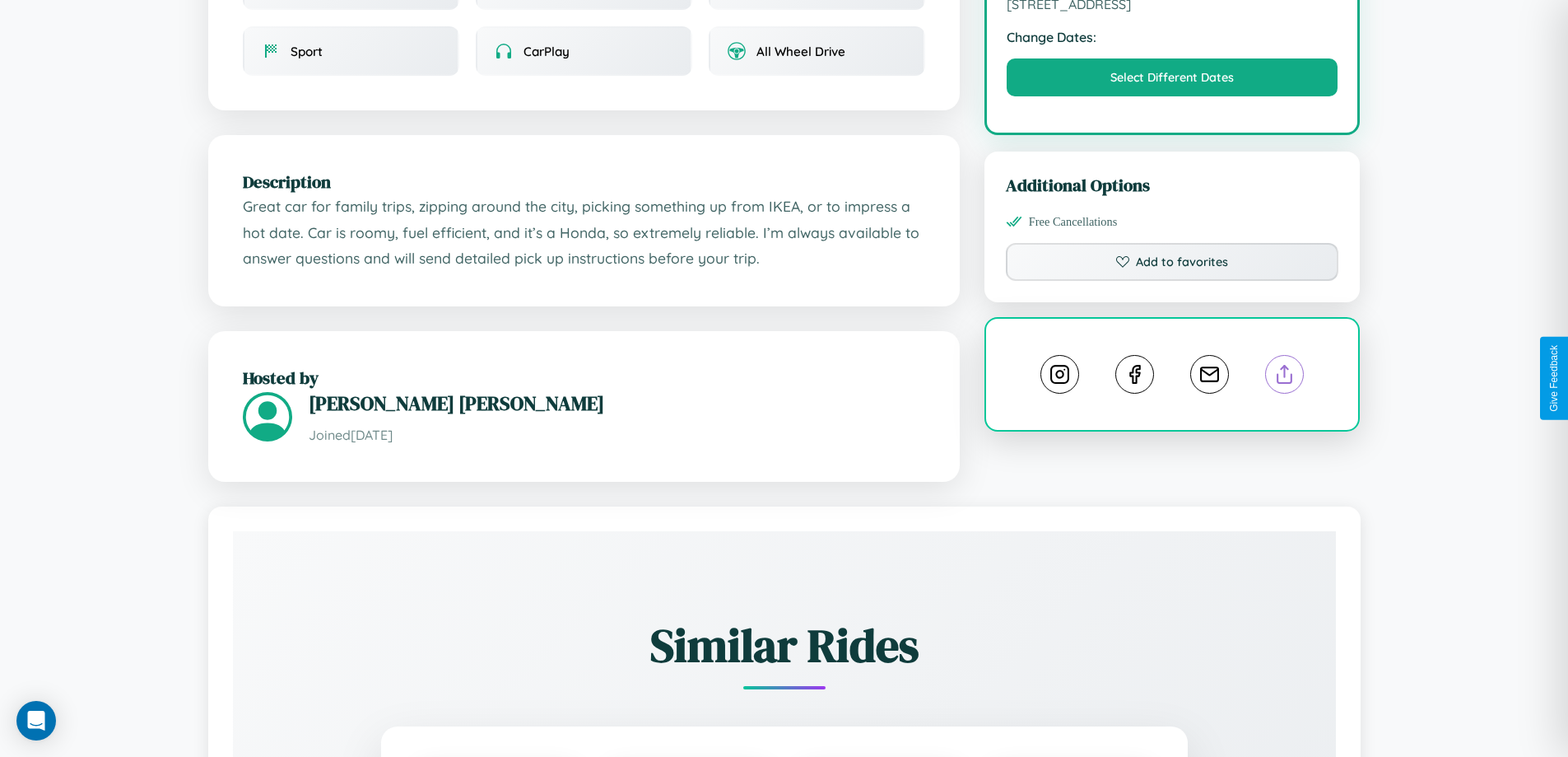
click at [1285, 376] on line at bounding box center [1285, 371] width 0 height 11
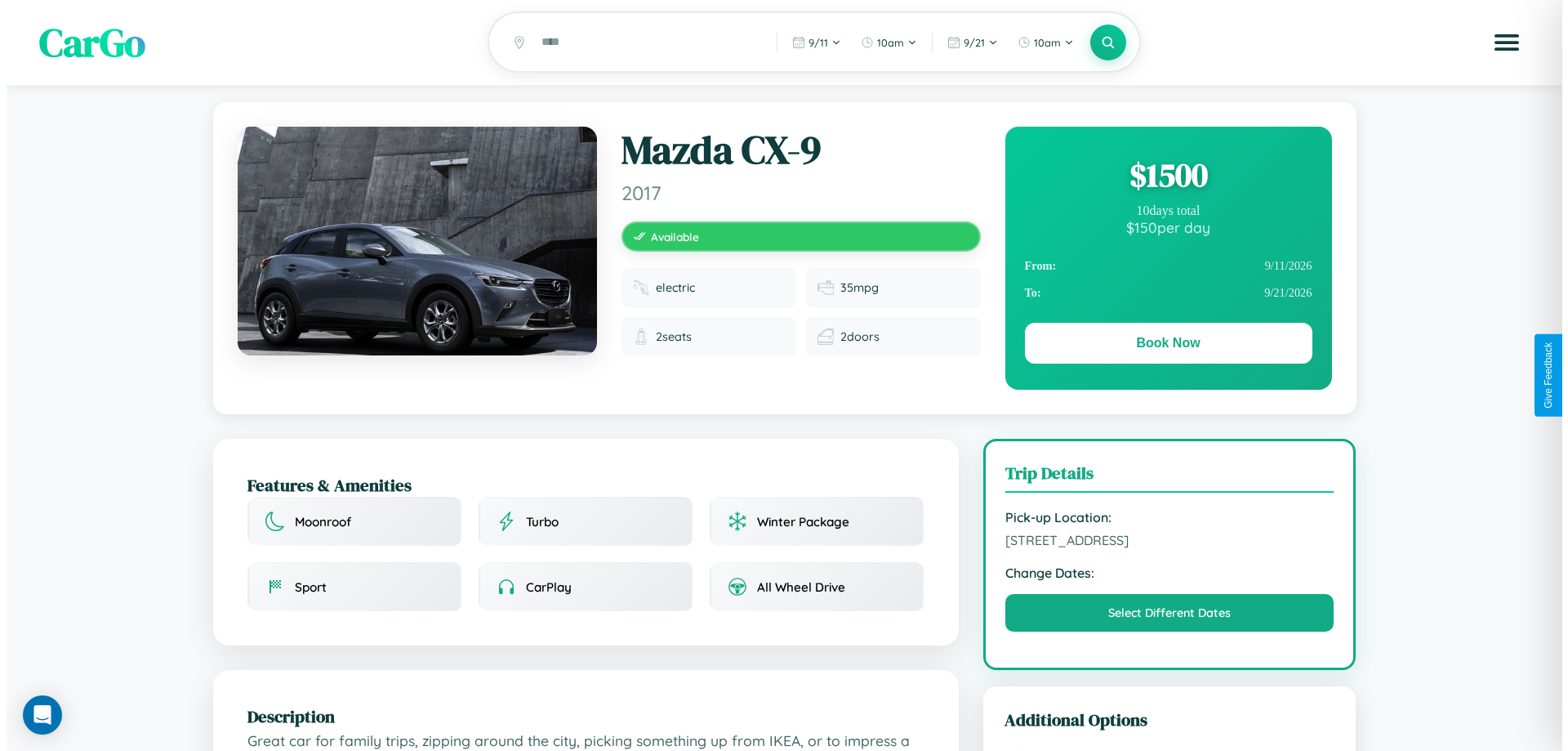
scroll to position [0, 0]
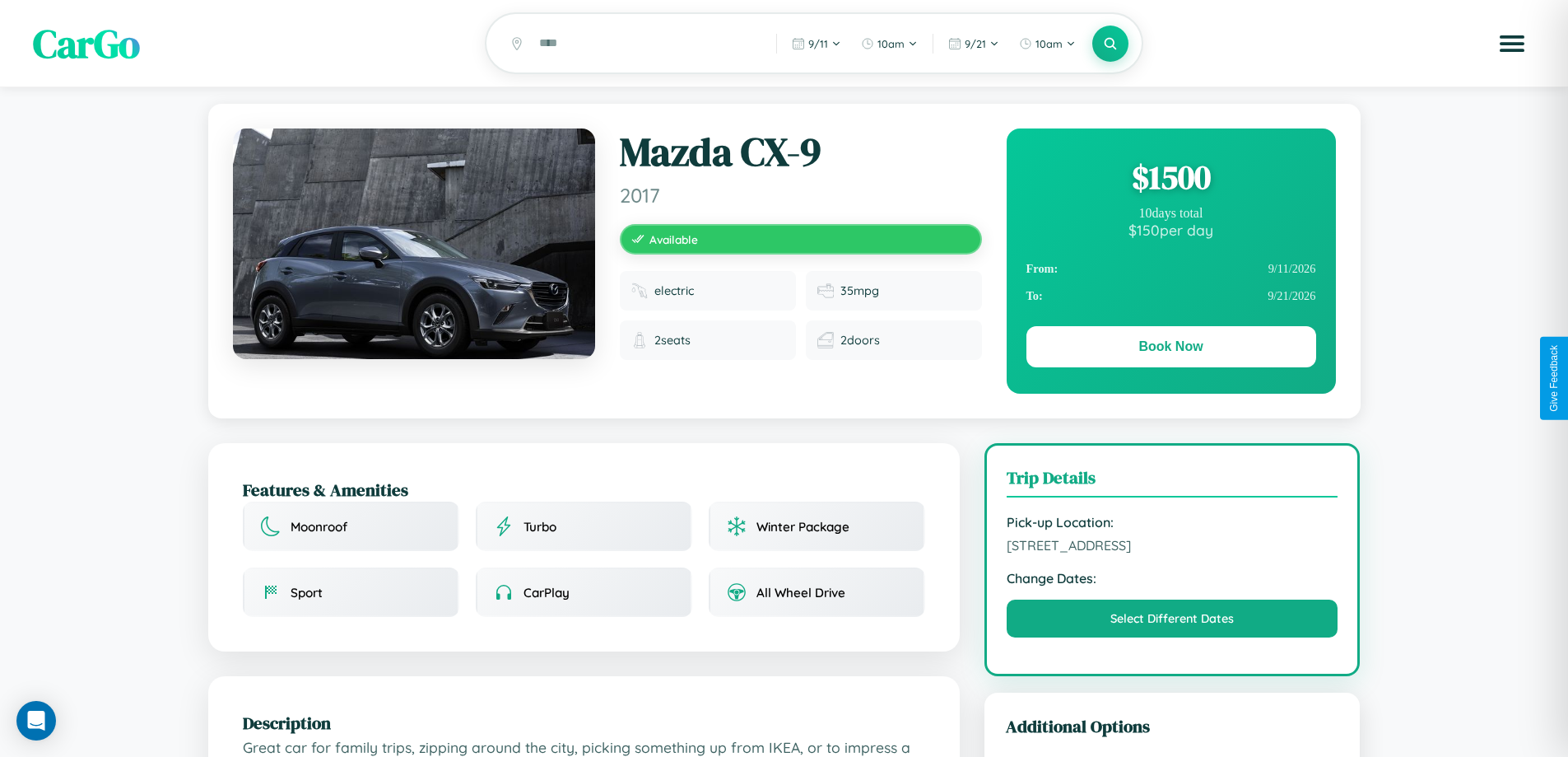
click at [1171, 179] on div "$ 1500" at bounding box center [1171, 177] width 290 height 45
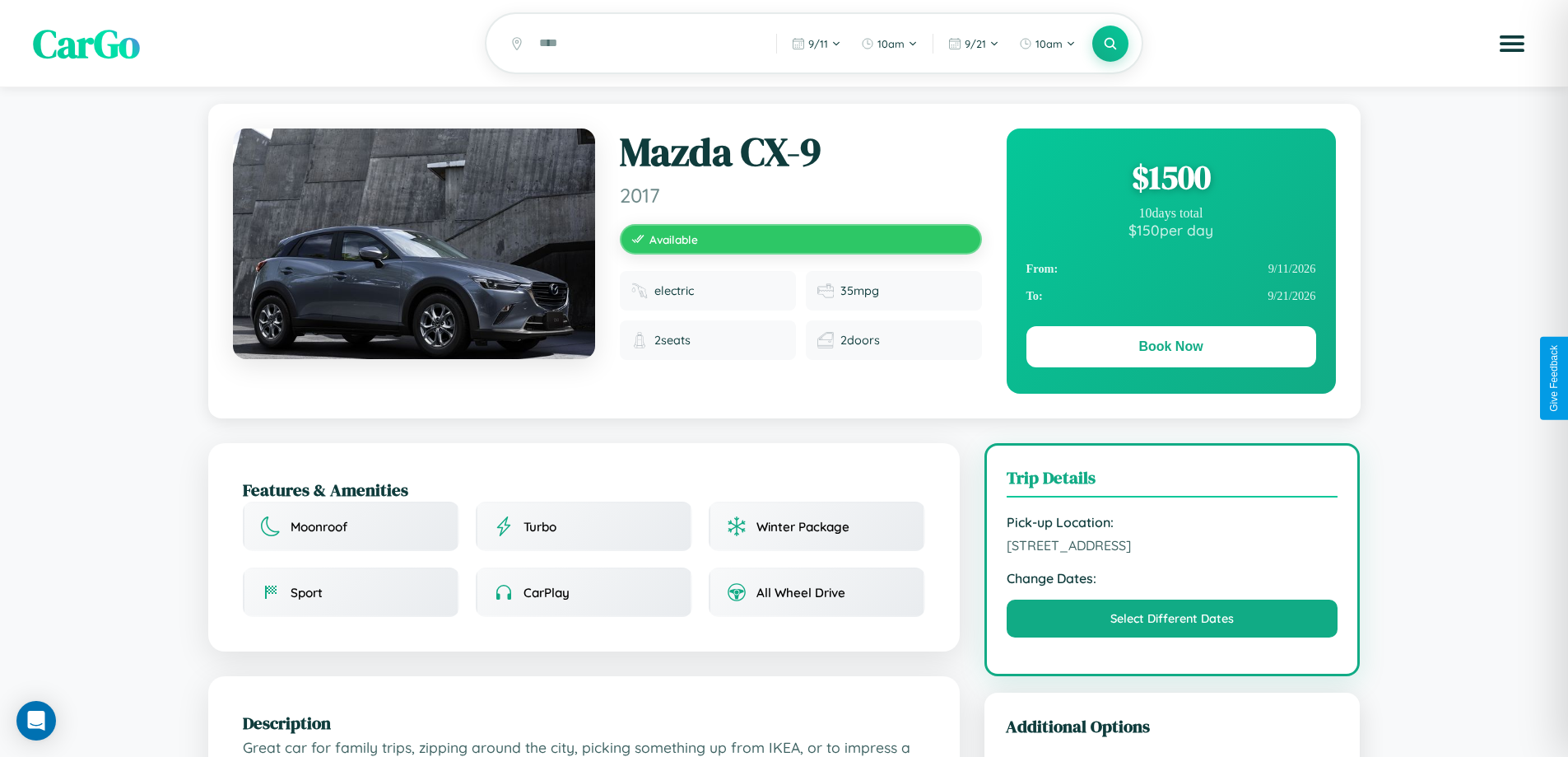
click at [1171, 179] on div "$ 1500" at bounding box center [1171, 177] width 290 height 45
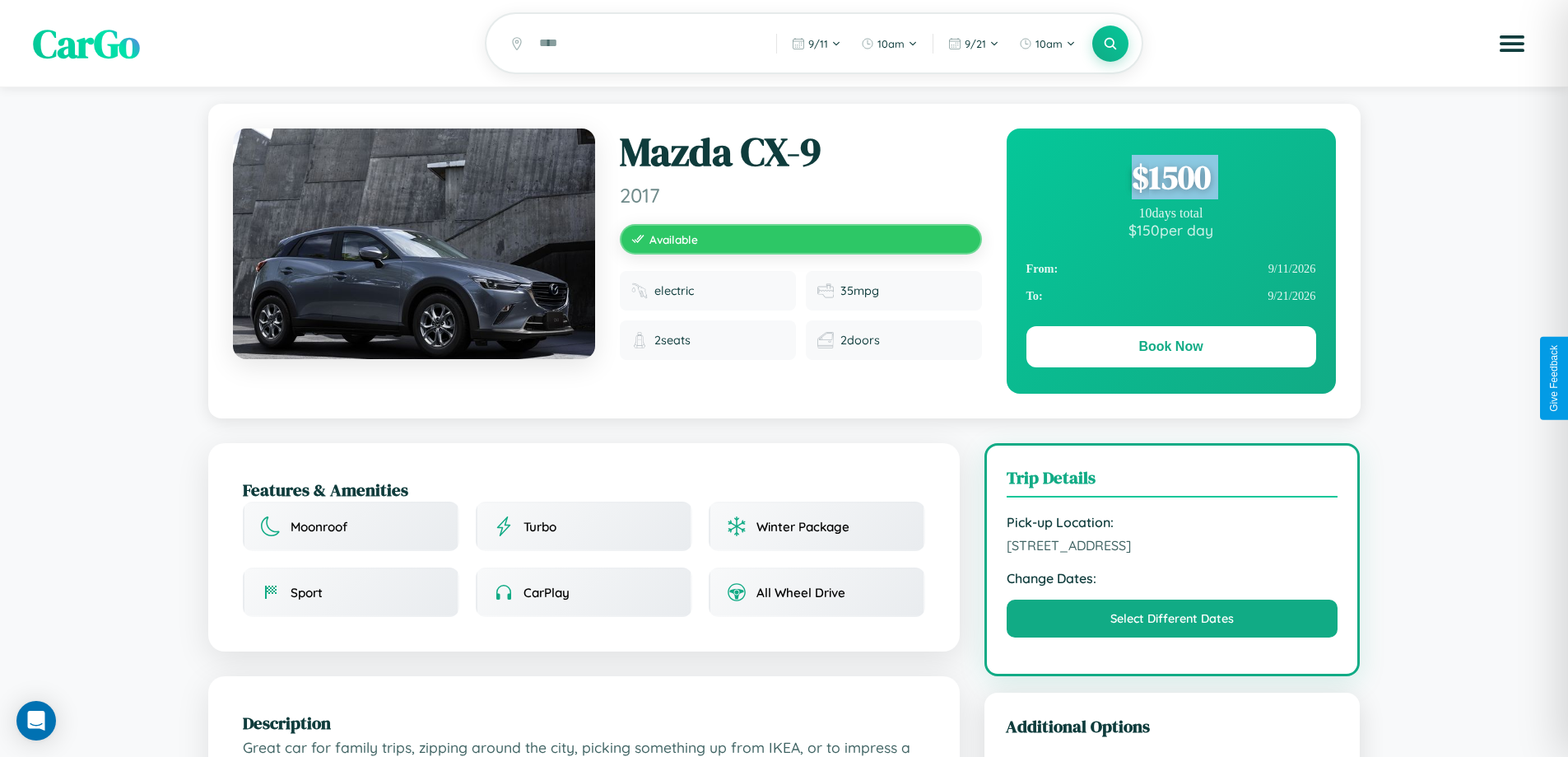
click at [1171, 179] on div "$ 1500" at bounding box center [1171, 177] width 290 height 45
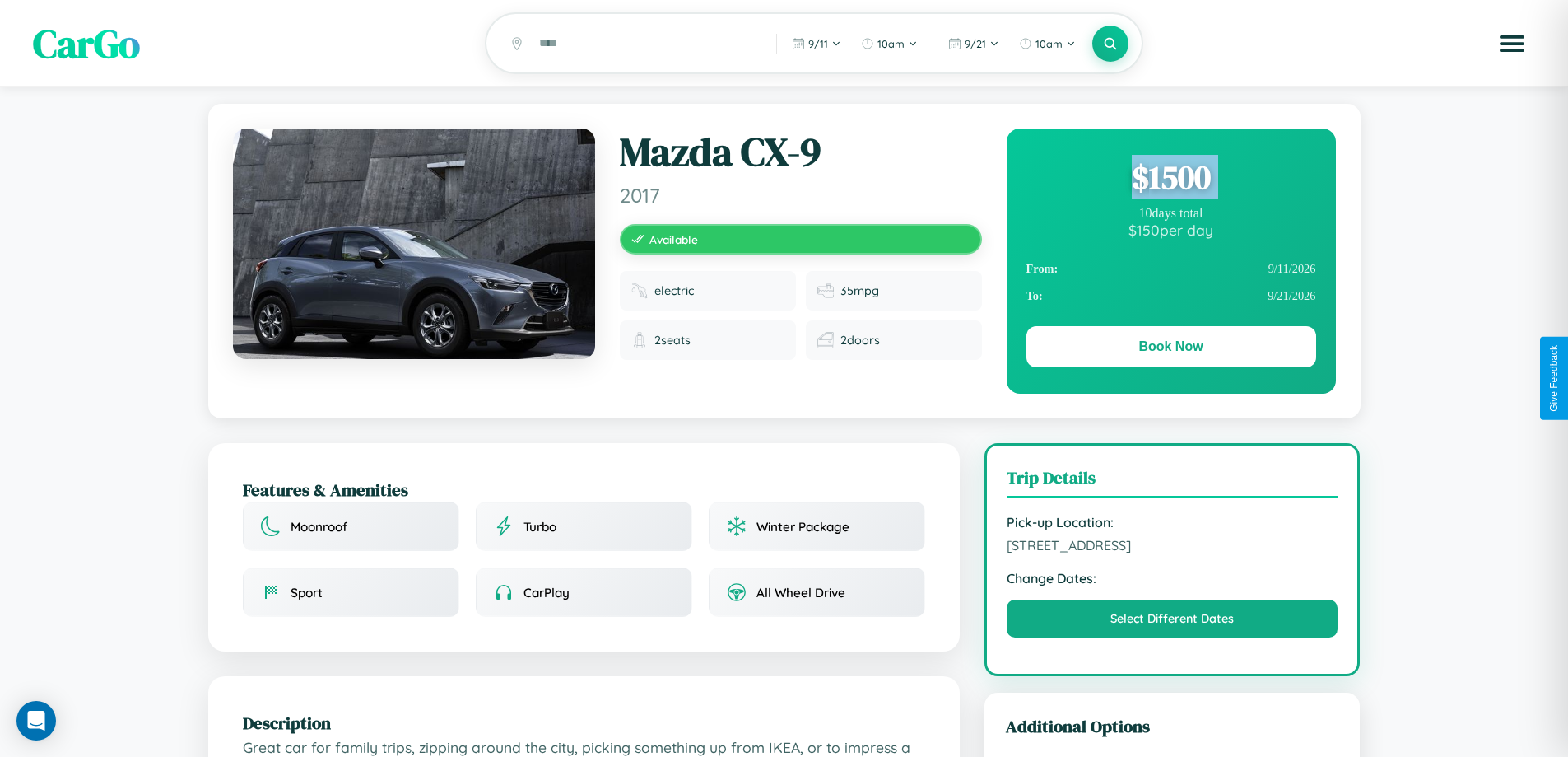
click at [1171, 179] on div "$ 1500" at bounding box center [1171, 177] width 290 height 45
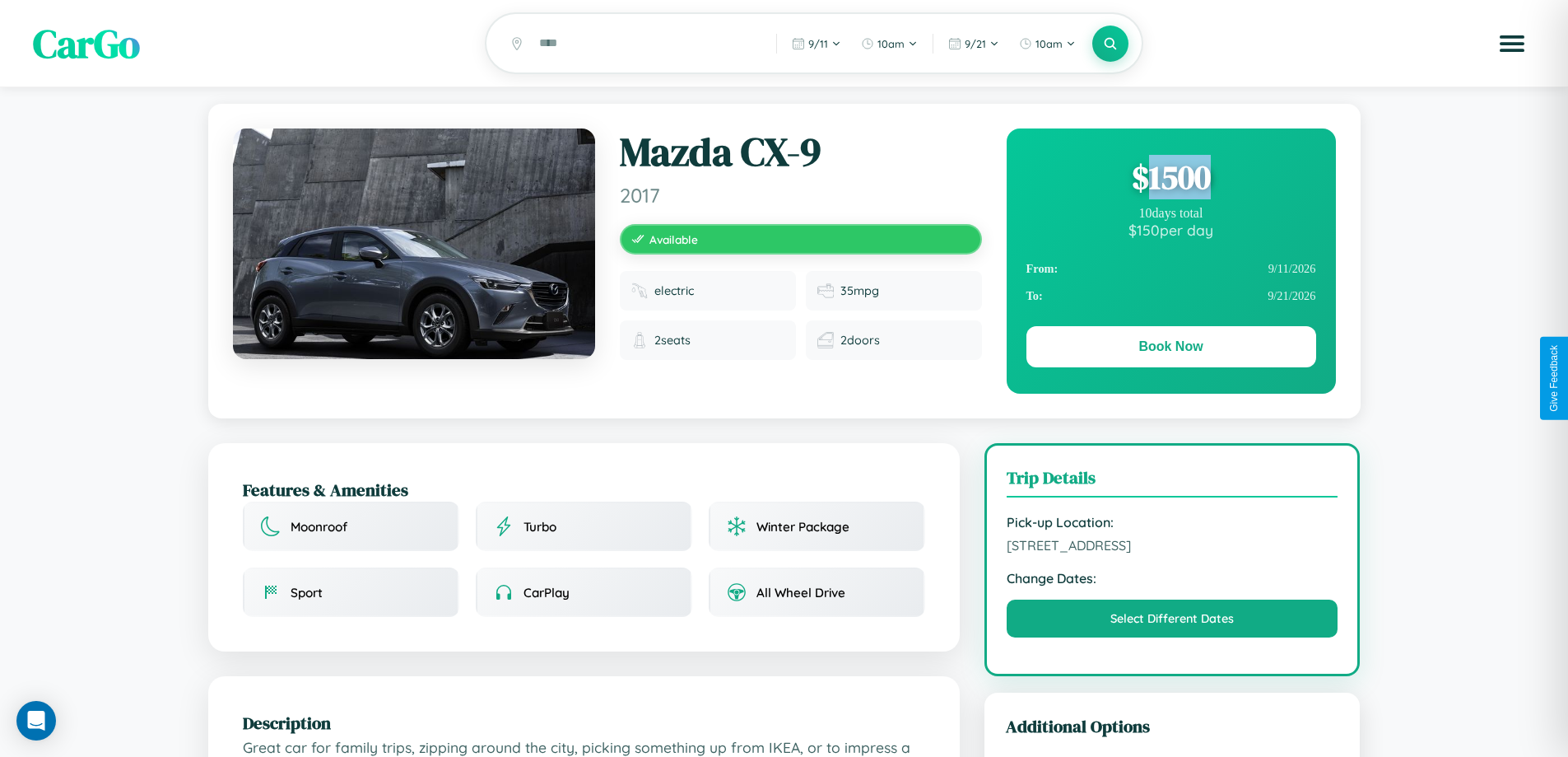
click at [1171, 179] on div "$ 1500" at bounding box center [1171, 177] width 290 height 45
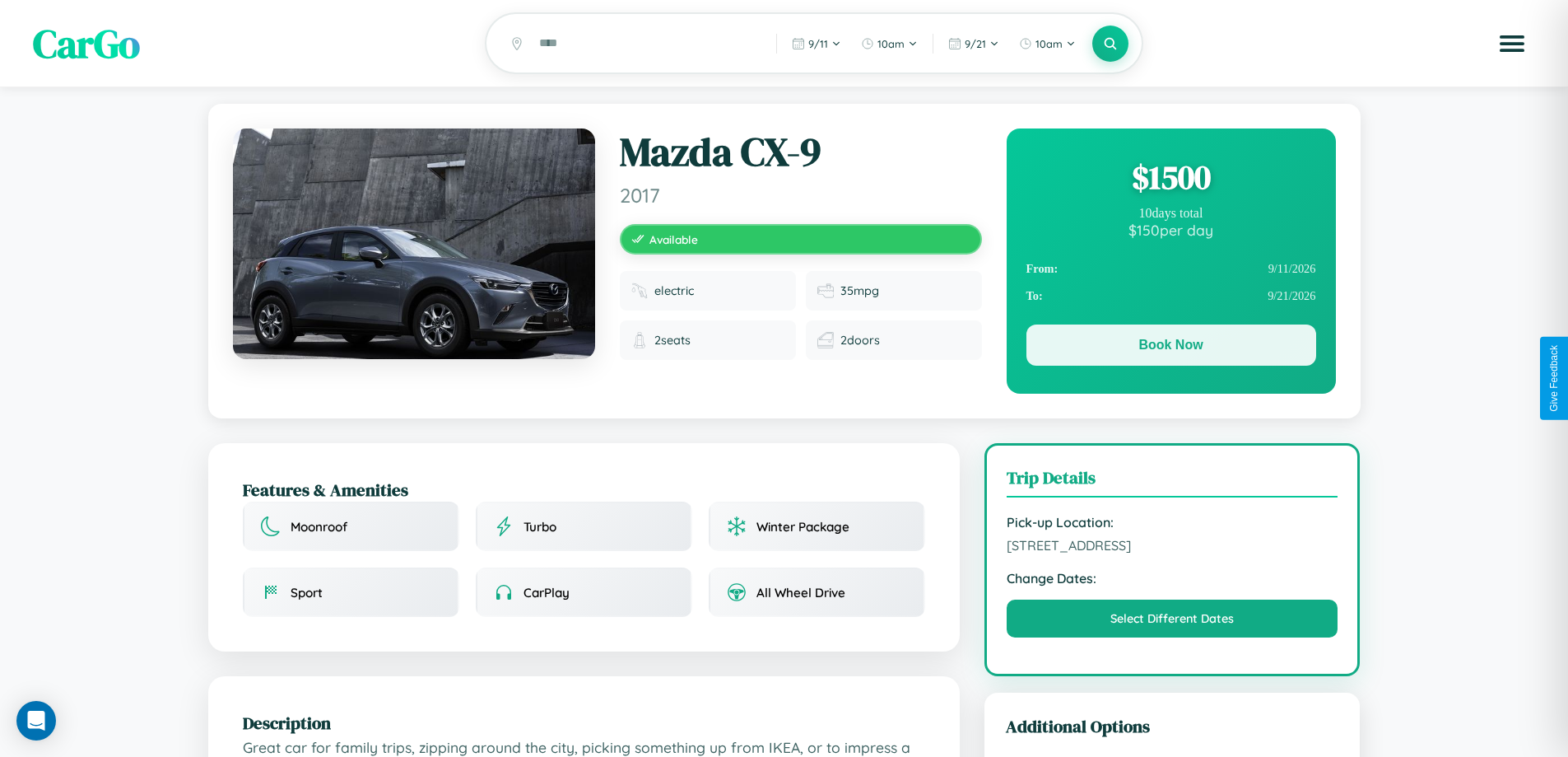
click at [1171, 348] on button "Book Now" at bounding box center [1171, 345] width 290 height 41
